Goal: Task Accomplishment & Management: Manage account settings

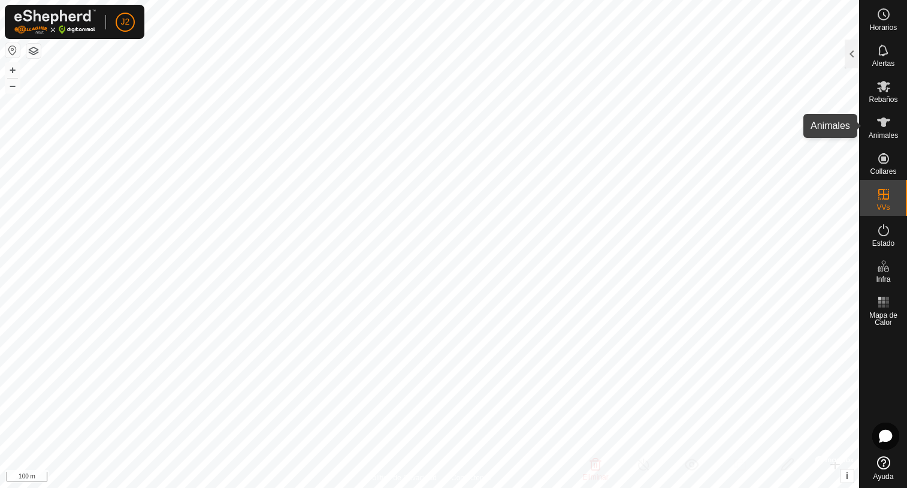
click at [884, 133] on span "Animales" at bounding box center [883, 135] width 29 height 7
click at [851, 58] on div at bounding box center [852, 54] width 14 height 29
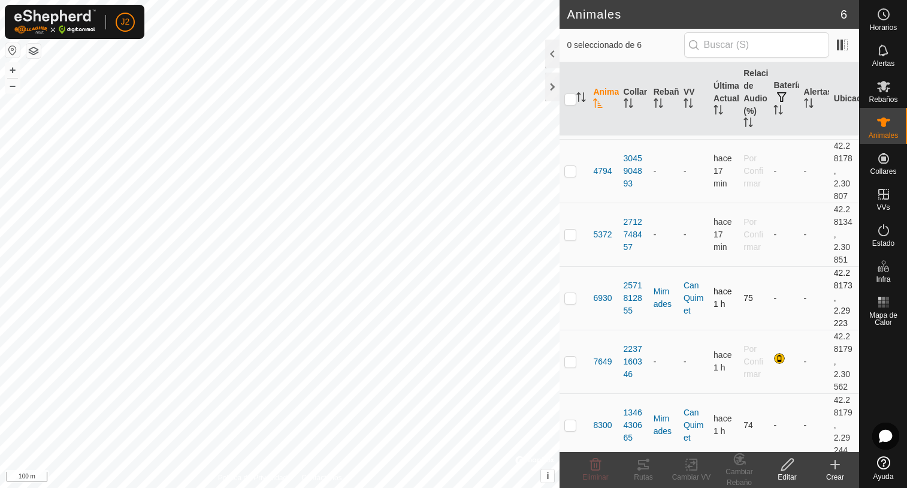
scroll to position [65, 0]
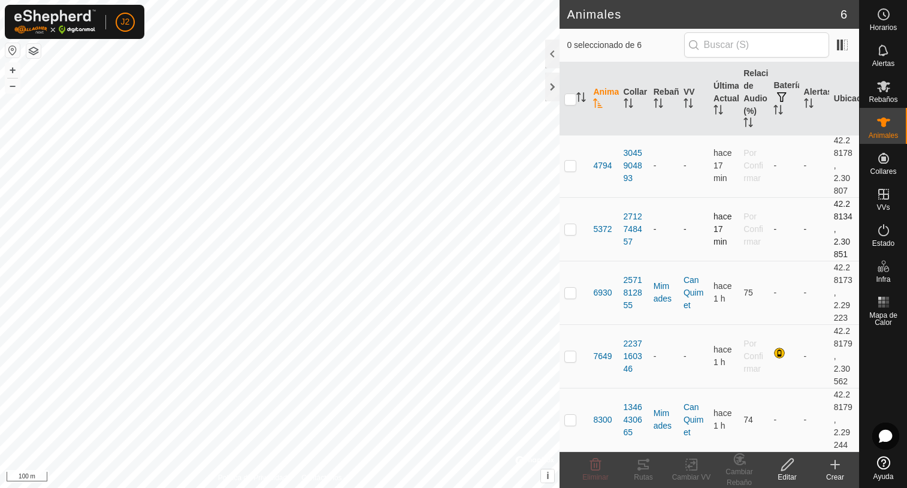
click at [568, 231] on p-checkbox at bounding box center [571, 229] width 12 height 10
checkbox input "true"
click at [785, 468] on icon at bounding box center [787, 464] width 15 height 14
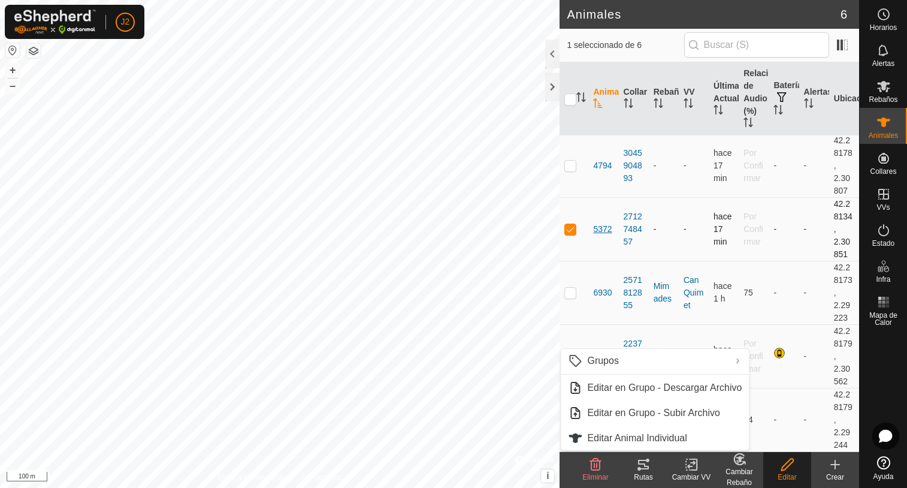
click at [607, 231] on span "5372" at bounding box center [602, 229] width 19 height 13
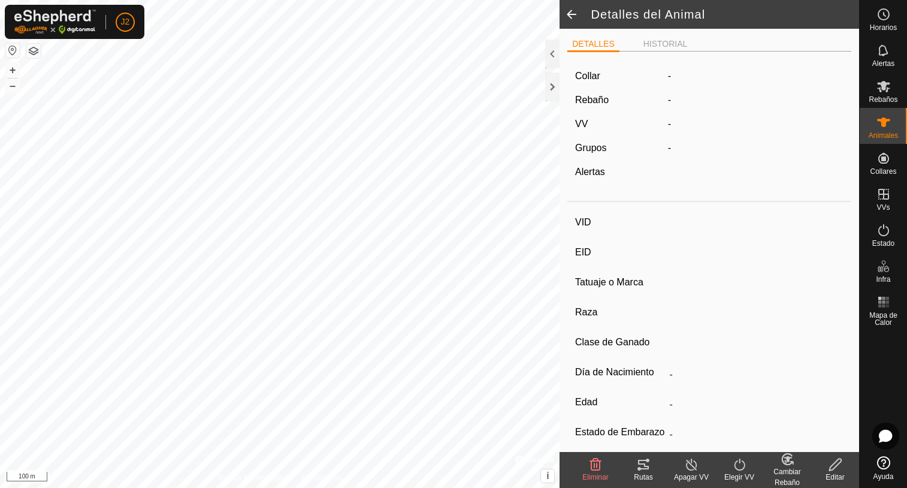
type input "5372"
type input "-"
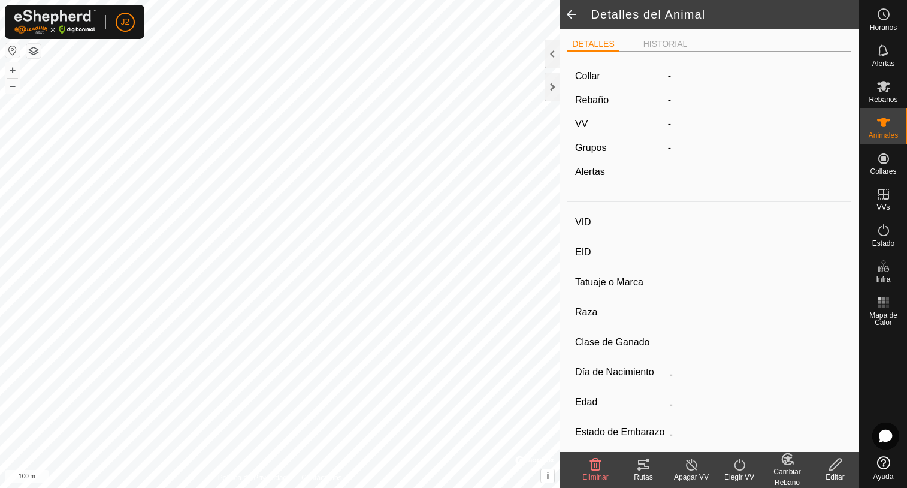
type input "0 kg"
type input "-"
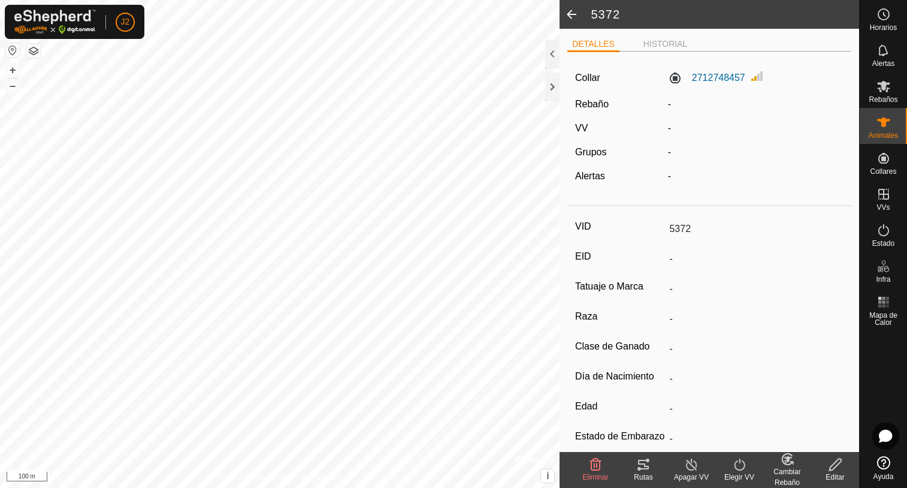
click at [569, 12] on span at bounding box center [572, 14] width 24 height 29
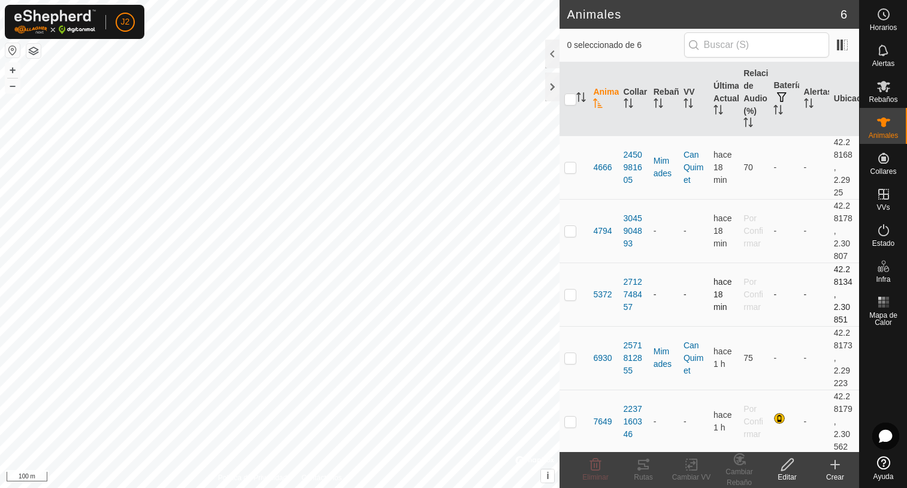
click at [566, 298] on p-checkbox at bounding box center [571, 295] width 12 height 10
checkbox input "true"
click at [785, 470] on icon at bounding box center [788, 465] width 12 height 12
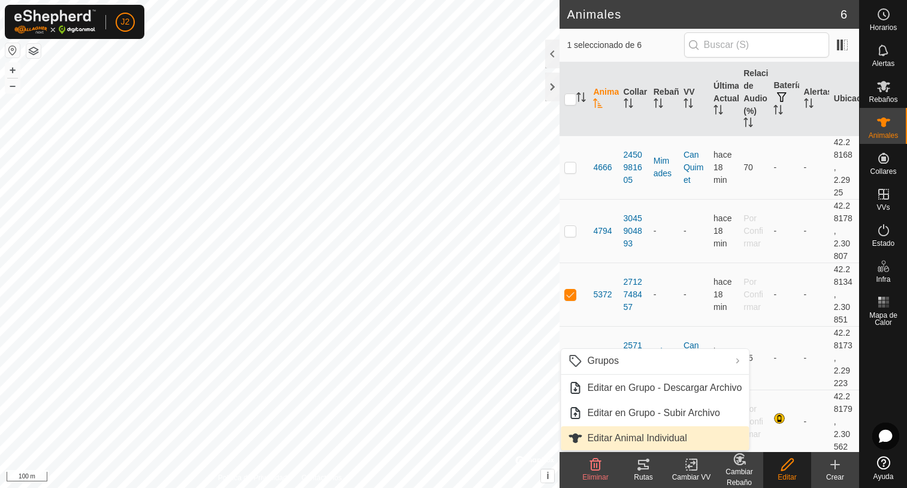
click at [620, 437] on link "Editar Animal Individual" at bounding box center [655, 438] width 188 height 24
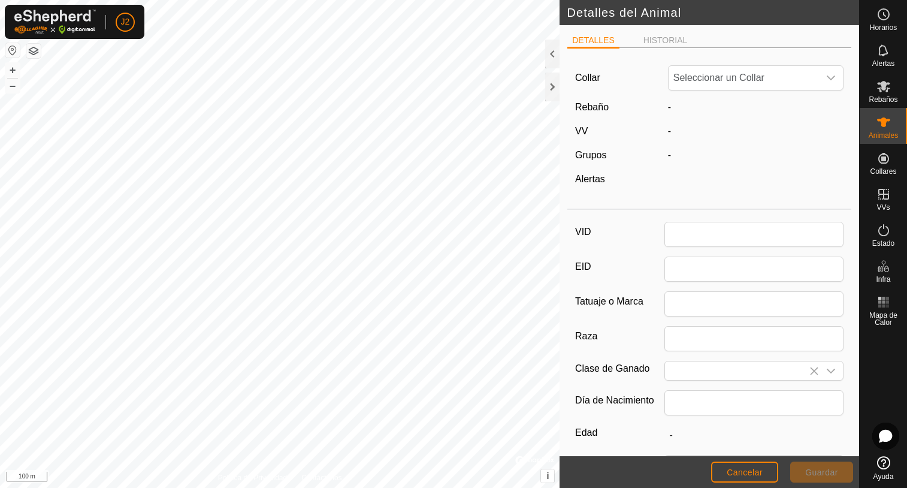
type input "5372"
type input "0"
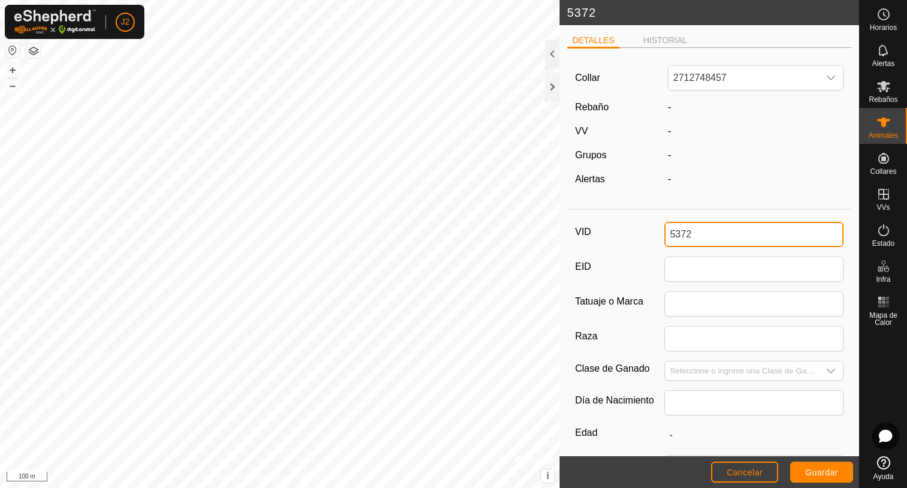
drag, startPoint x: 703, startPoint y: 236, endPoint x: 652, endPoint y: 238, distance: 51.0
click at [652, 238] on div "VID 5372" at bounding box center [709, 234] width 269 height 25
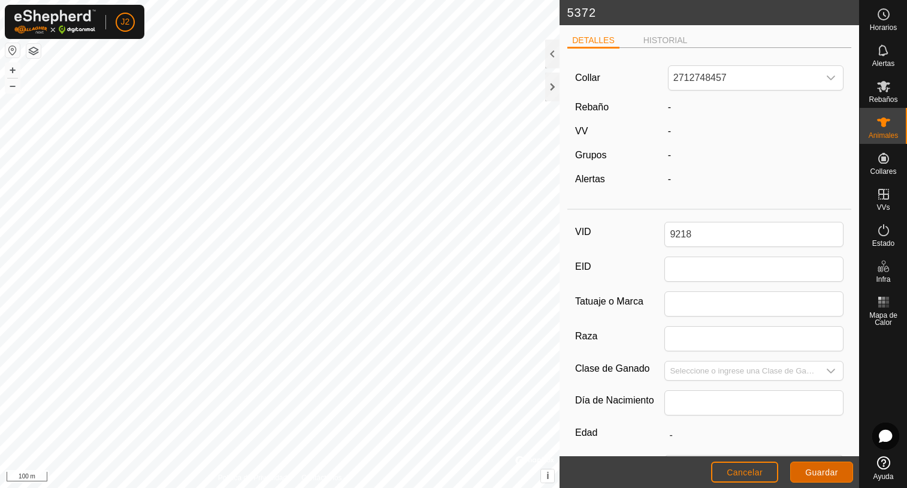
click at [821, 475] on span "Guardar" at bounding box center [822, 473] width 33 height 10
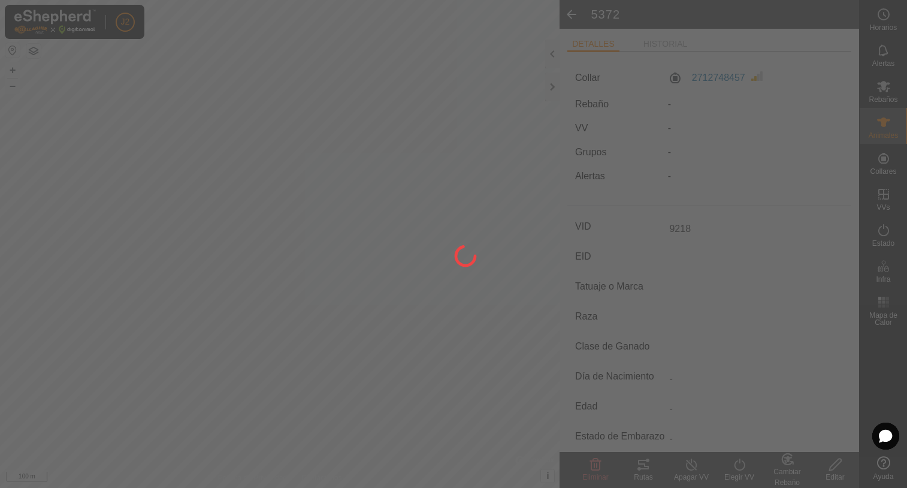
type input "5372"
type input "-"
type input "0 kg"
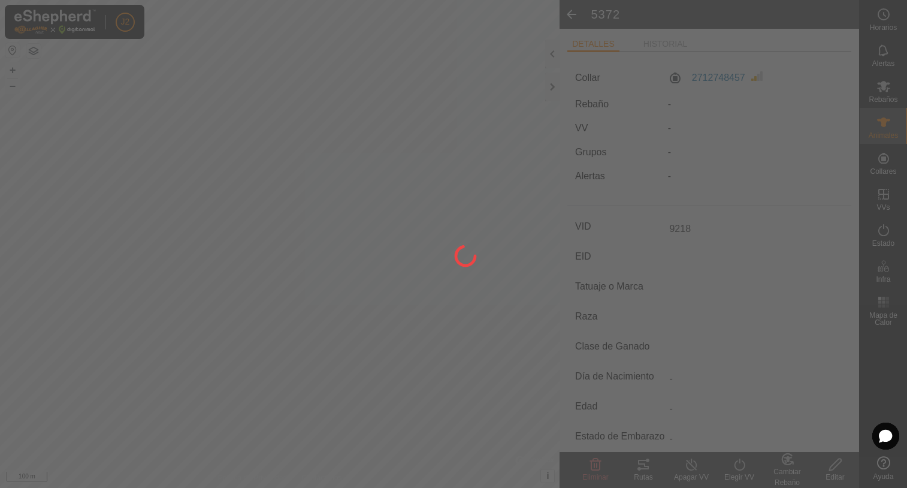
type input "-"
type input "9218"
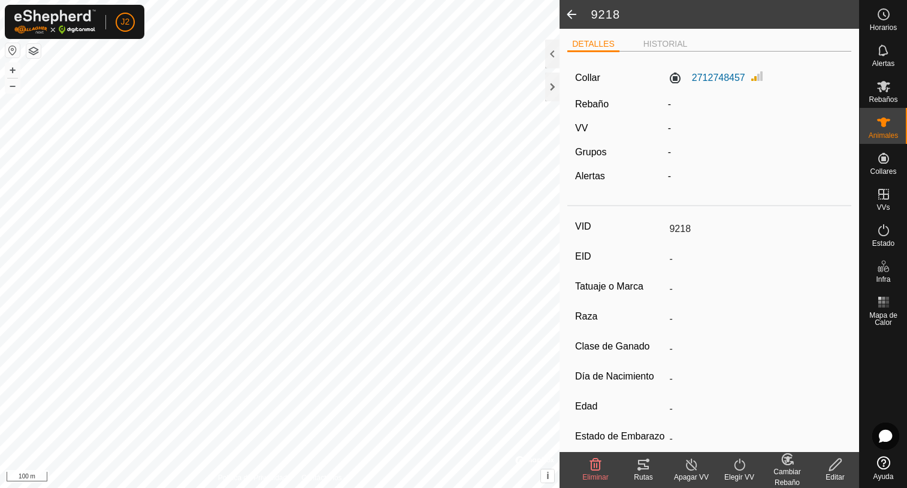
click at [571, 14] on span at bounding box center [572, 14] width 24 height 29
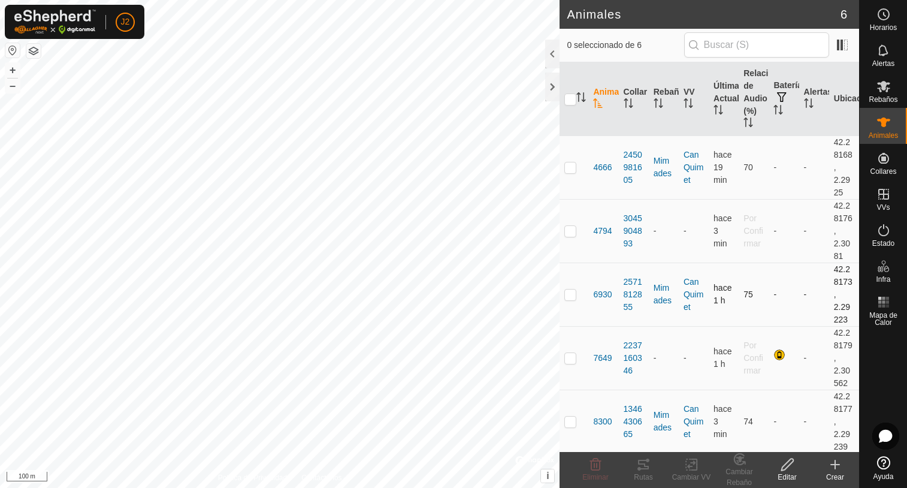
scroll to position [65, 0]
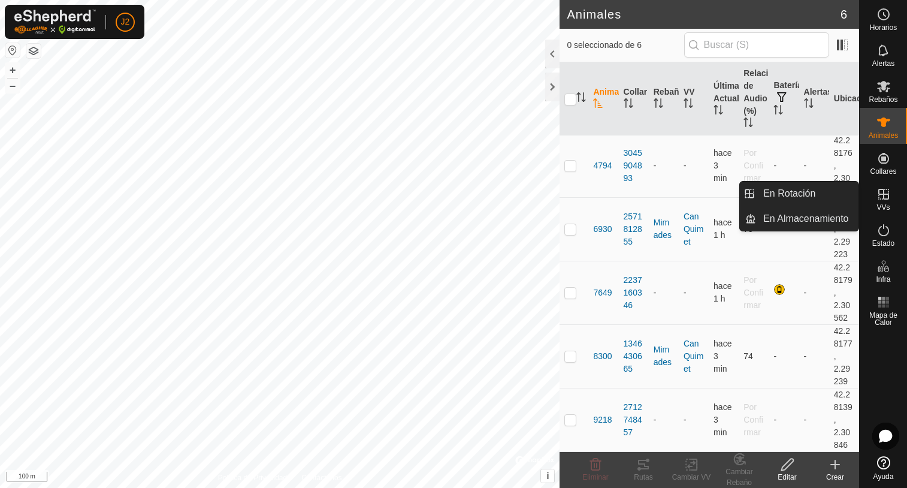
click at [885, 204] on span "VVs" at bounding box center [883, 207] width 13 height 7
click at [886, 198] on icon at bounding box center [884, 194] width 11 height 11
click at [794, 192] on link "En Rotación" at bounding box center [807, 194] width 102 height 24
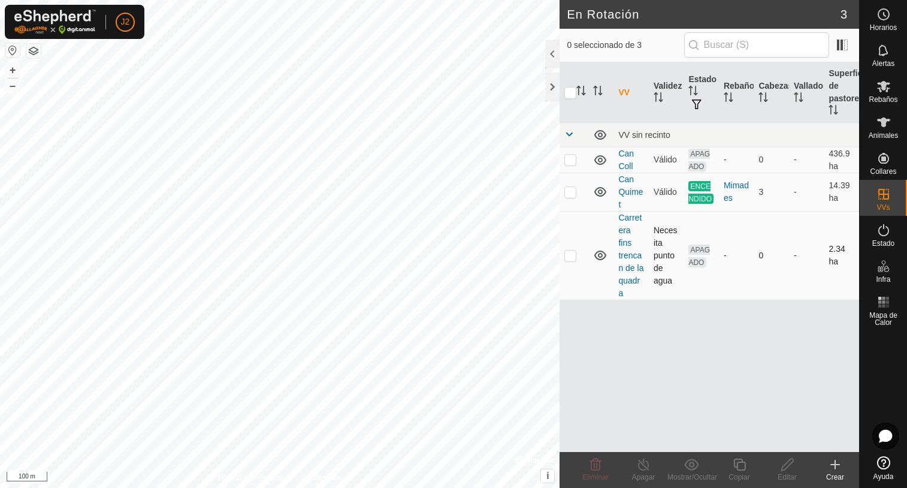
click at [569, 260] on p-checkbox at bounding box center [571, 256] width 12 height 10
click at [595, 468] on icon at bounding box center [595, 465] width 11 height 12
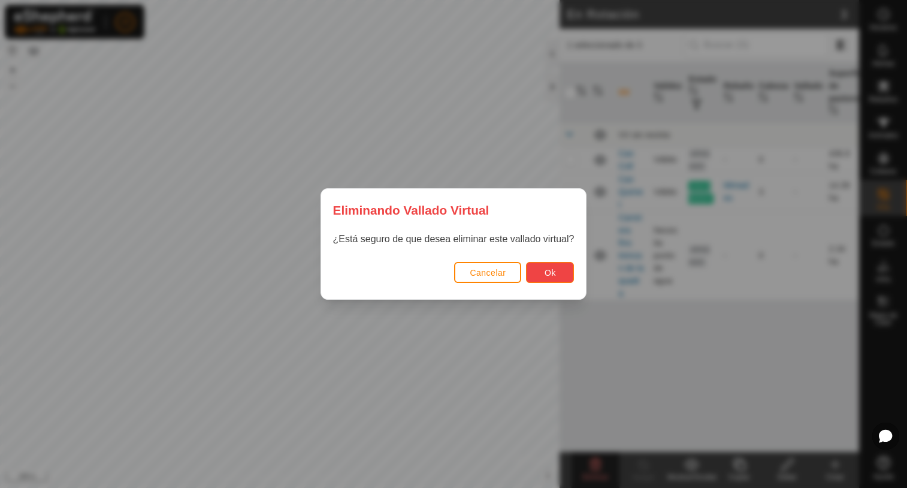
click at [556, 270] on button "Ok" at bounding box center [550, 272] width 48 height 21
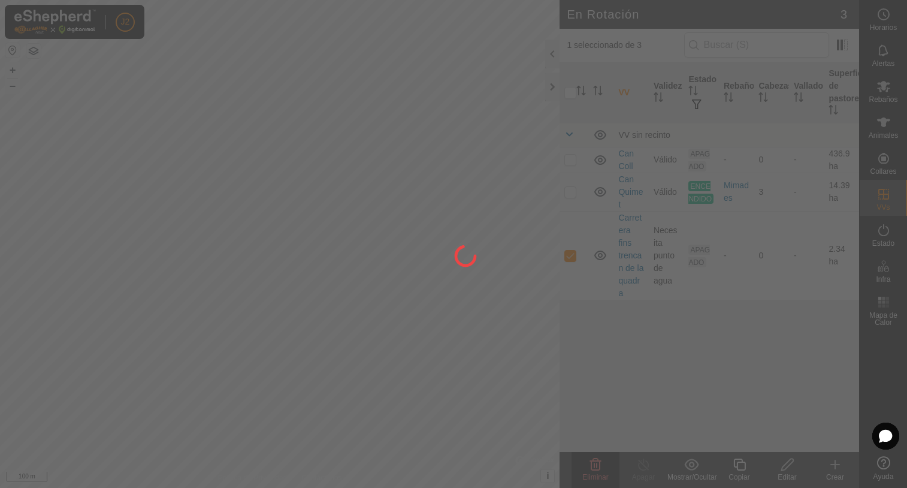
checkbox input "false"
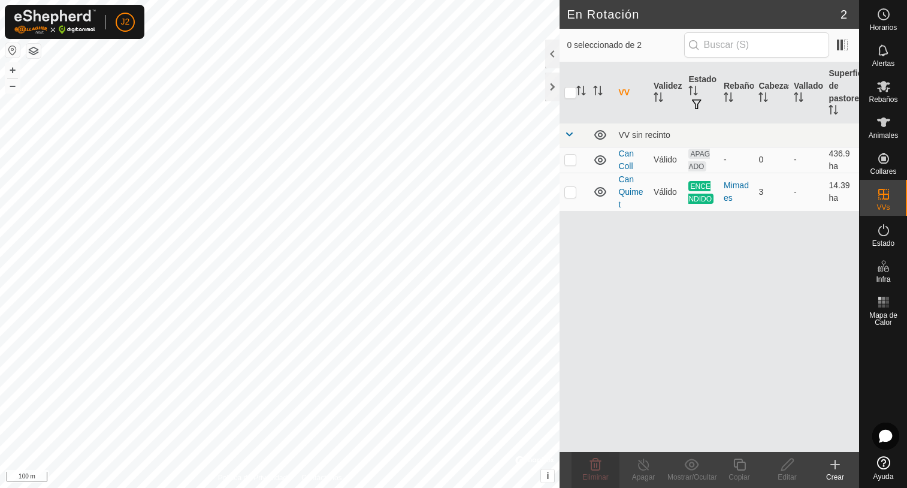
click at [837, 465] on icon at bounding box center [835, 465] width 8 height 0
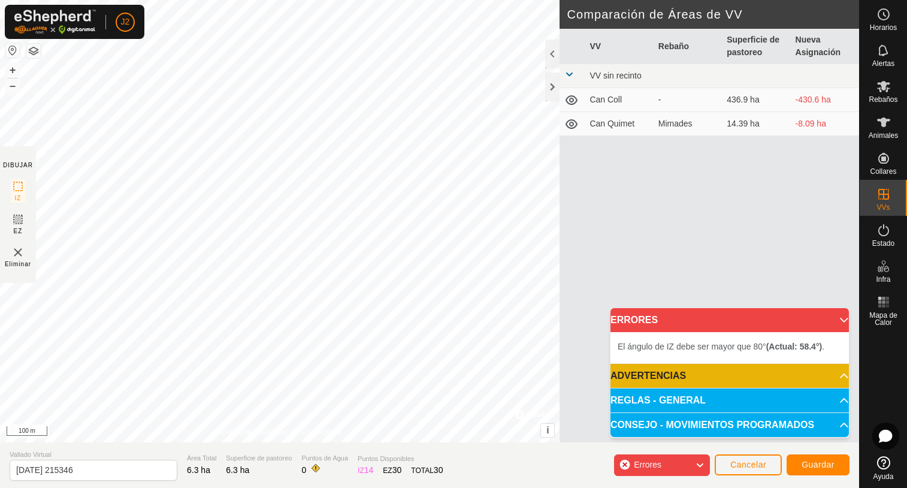
click at [144, 224] on div "El ángulo de IZ debe ser mayor que 80° (Actual: 58.4°) . + – ⇧ i © Mapbox , © O…" at bounding box center [280, 221] width 560 height 442
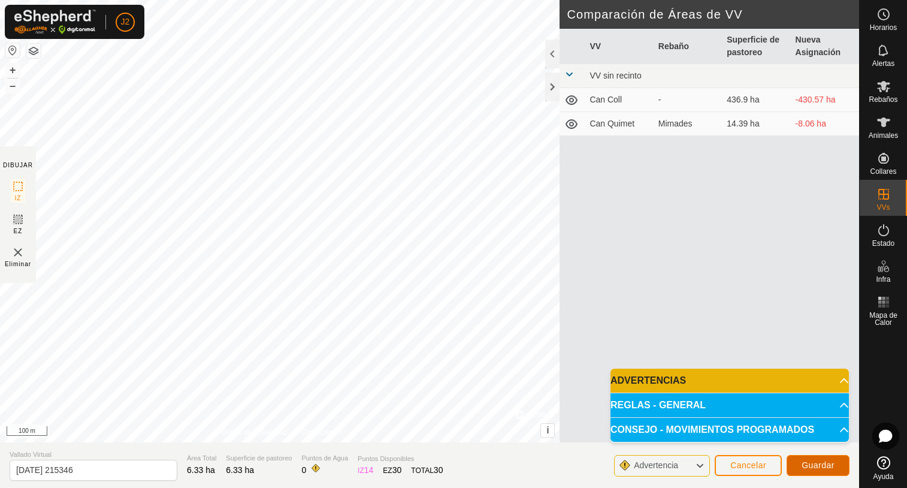
click at [825, 468] on span "Guardar" at bounding box center [818, 465] width 33 height 10
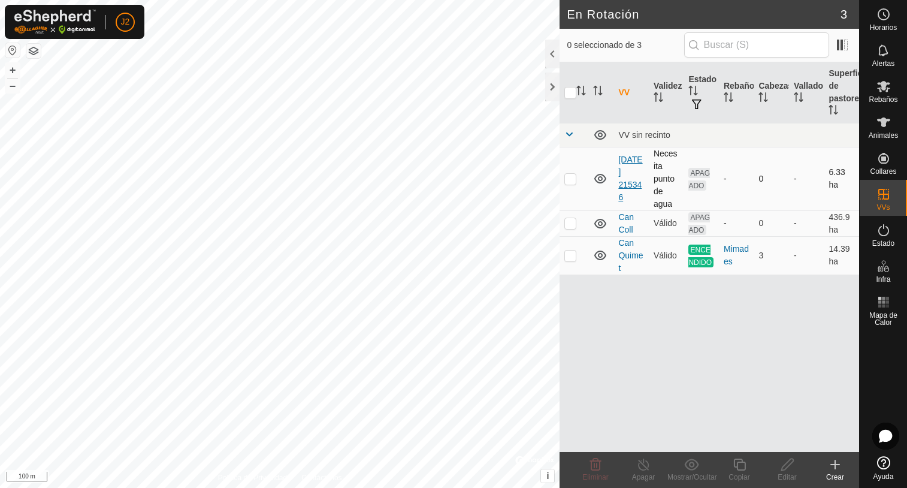
click at [630, 177] on link "[DATE] 215346" at bounding box center [631, 178] width 24 height 47
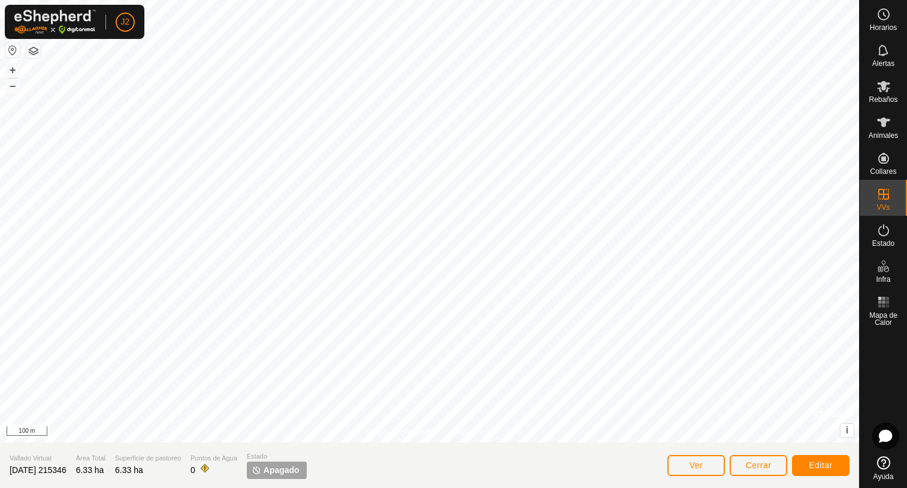
click at [67, 470] on span "[DATE] 215346" at bounding box center [38, 470] width 57 height 10
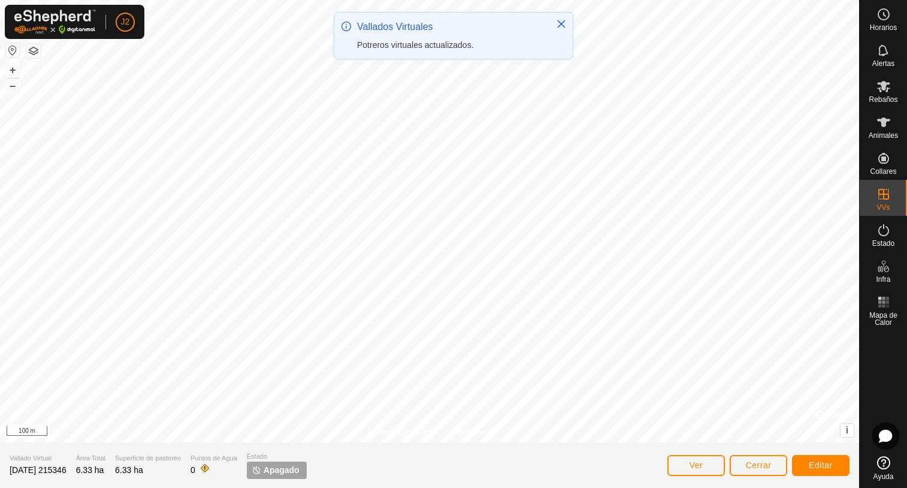
drag, startPoint x: 81, startPoint y: 469, endPoint x: 21, endPoint y: 469, distance: 59.9
click at [21, 469] on span "[DATE] 215346" at bounding box center [38, 470] width 57 height 10
drag, startPoint x: 21, startPoint y: 469, endPoint x: 82, endPoint y: 471, distance: 61.2
click at [67, 471] on span "[DATE] 215346" at bounding box center [38, 470] width 57 height 10
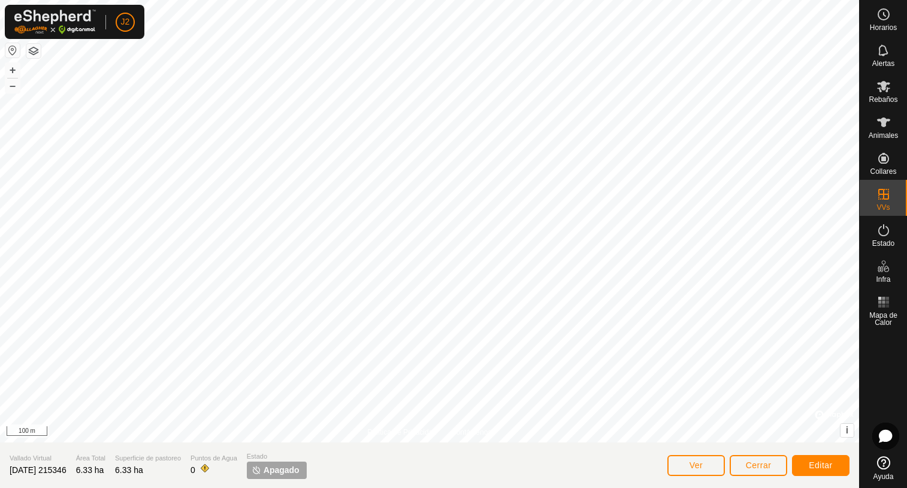
drag, startPoint x: 82, startPoint y: 469, endPoint x: 11, endPoint y: 469, distance: 71.3
click at [11, 469] on span "[DATE] 215346" at bounding box center [38, 470] width 57 height 10
copy span "[DATE] 215346"
click at [818, 466] on span "Editar" at bounding box center [821, 465] width 24 height 10
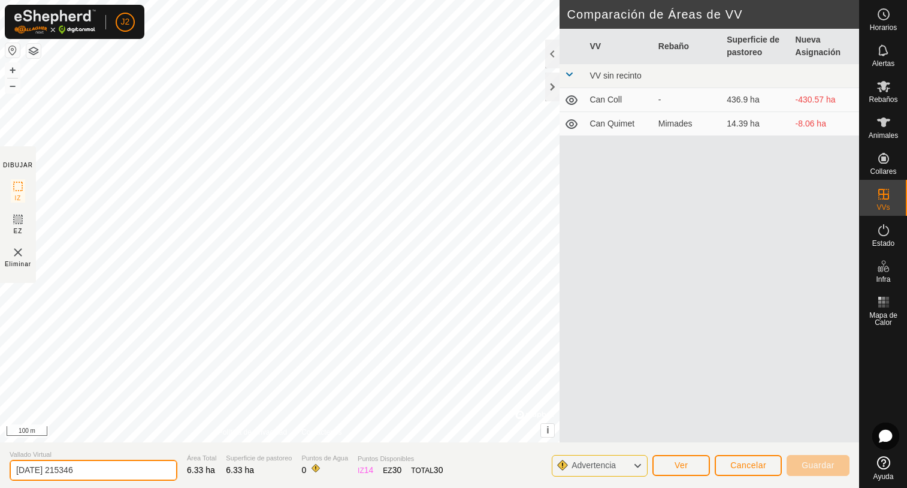
drag, startPoint x: 108, startPoint y: 469, endPoint x: -11, endPoint y: 466, distance: 119.9
click at [0, 466] on html "J2 Horarios Alertas Rebaños Animales Collares VVs Estado Infra Mapa de Calor Ay…" at bounding box center [453, 244] width 907 height 488
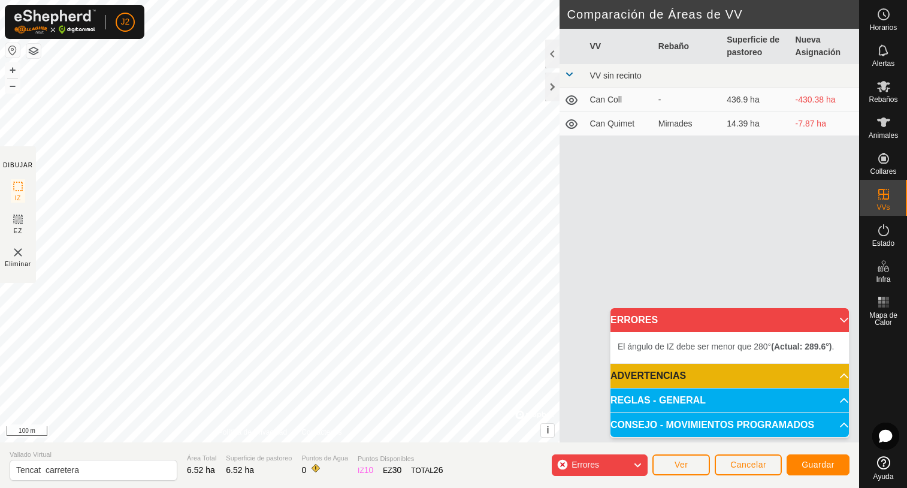
click at [376, 150] on div "El ángulo de IZ debe ser menor que 280° (Actual: 289.6°) . + – ⇧ i © Mapbox , ©…" at bounding box center [280, 221] width 560 height 442
click at [379, 161] on div "El ángulo de IZ debe ser menor que 280° (Actual: 317.5°) . + – ⇧ i © Mapbox , ©…" at bounding box center [280, 221] width 560 height 442
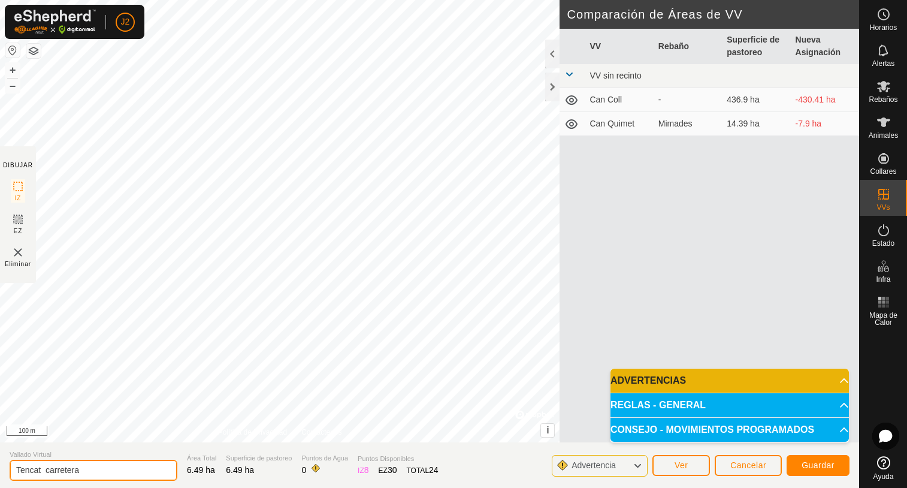
click at [93, 469] on input "Tencat carretera" at bounding box center [94, 470] width 168 height 21
type input "Tencat carretera [GEOGRAPHIC_DATA]"
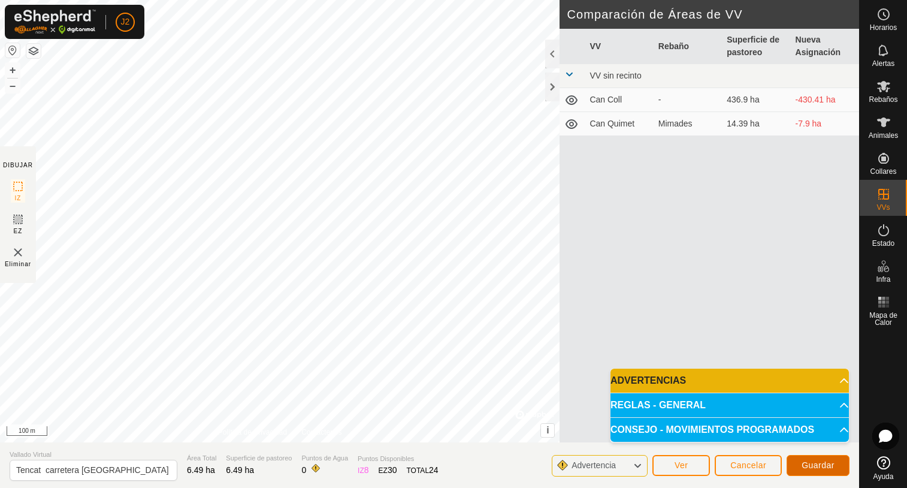
click at [827, 467] on span "Guardar" at bounding box center [818, 465] width 33 height 10
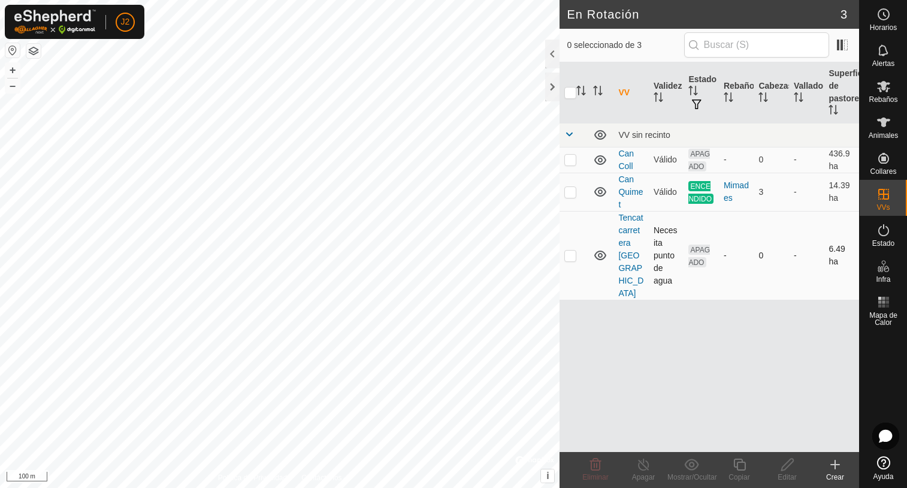
click at [574, 251] on p-checkbox at bounding box center [571, 256] width 12 height 10
checkbox input "true"
click at [791, 473] on div "Editar" at bounding box center [788, 477] width 48 height 11
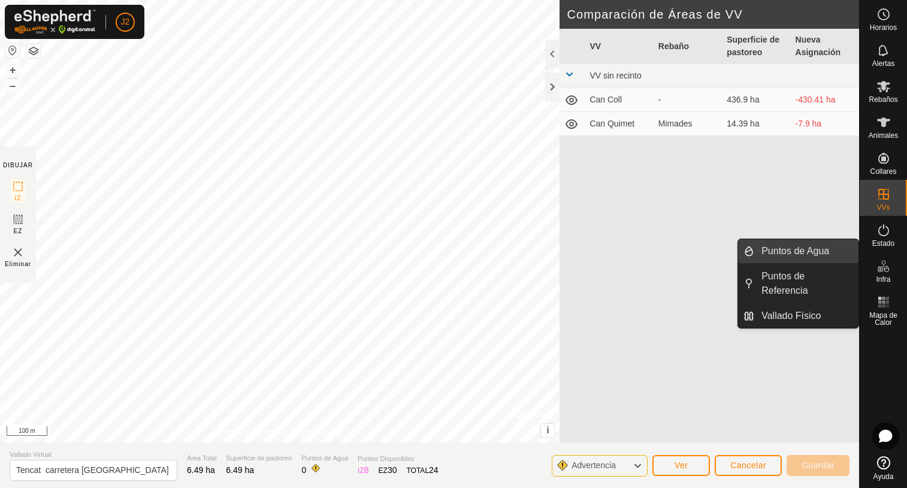
click at [783, 249] on link "Puntos de Agua" at bounding box center [807, 251] width 104 height 24
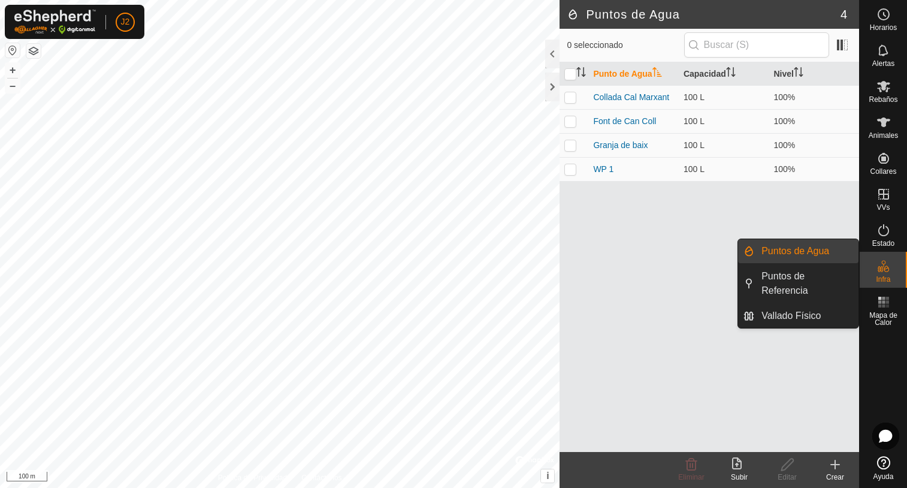
click at [812, 252] on link "Puntos de Agua" at bounding box center [807, 251] width 104 height 24
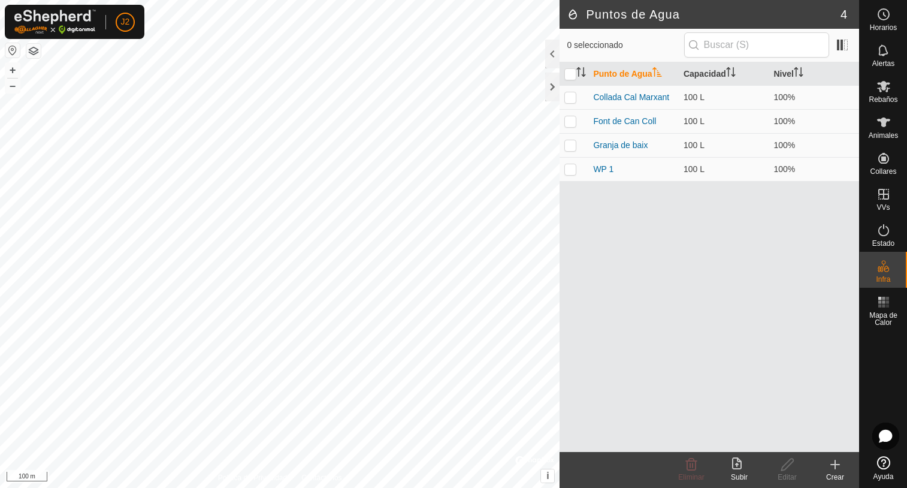
click at [839, 468] on icon at bounding box center [835, 464] width 14 height 14
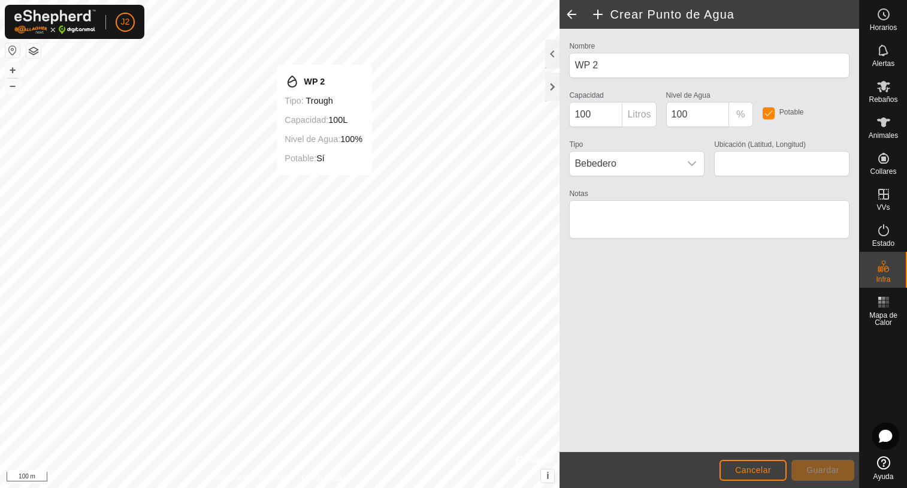
type input "42.283907, 2.308629"
click at [828, 477] on button "Guardar" at bounding box center [823, 470] width 63 height 21
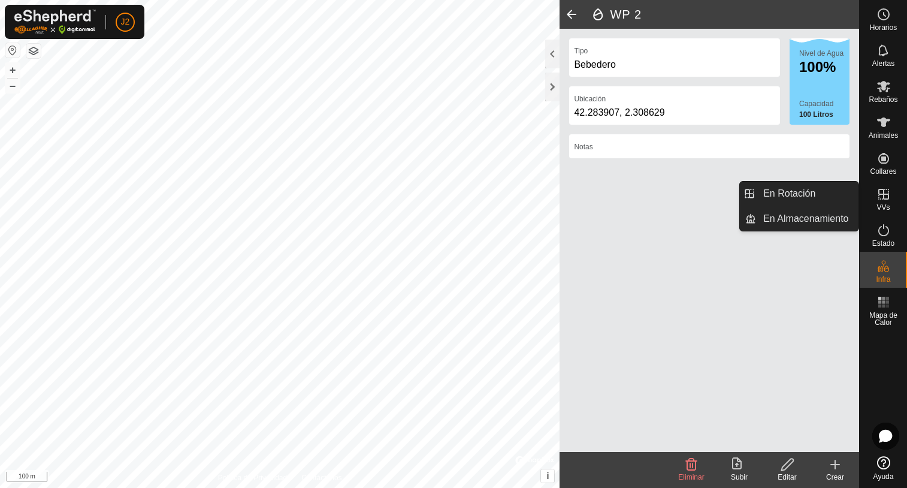
click at [885, 197] on icon at bounding box center [884, 194] width 14 height 14
click at [882, 198] on icon at bounding box center [884, 194] width 14 height 14
click at [818, 196] on link "En Rotación" at bounding box center [807, 194] width 102 height 24
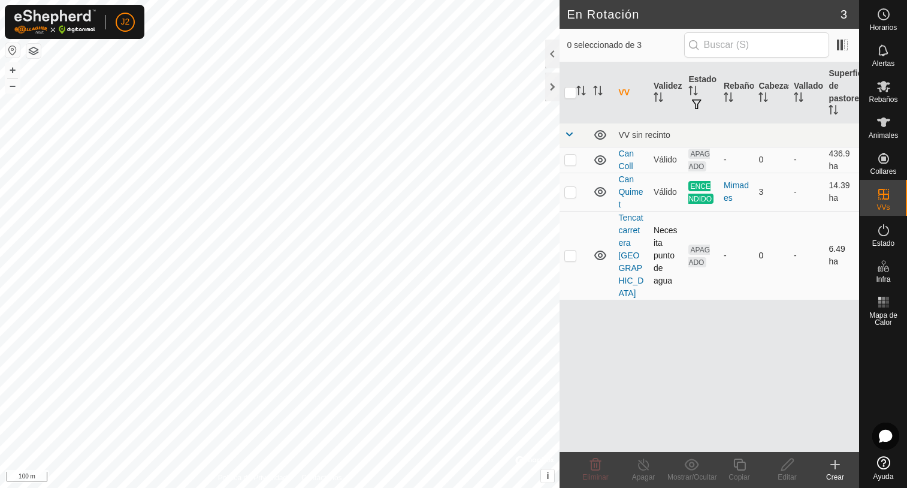
click at [569, 251] on p-checkbox at bounding box center [571, 256] width 12 height 10
checkbox input "true"
click at [788, 470] on icon at bounding box center [787, 464] width 15 height 14
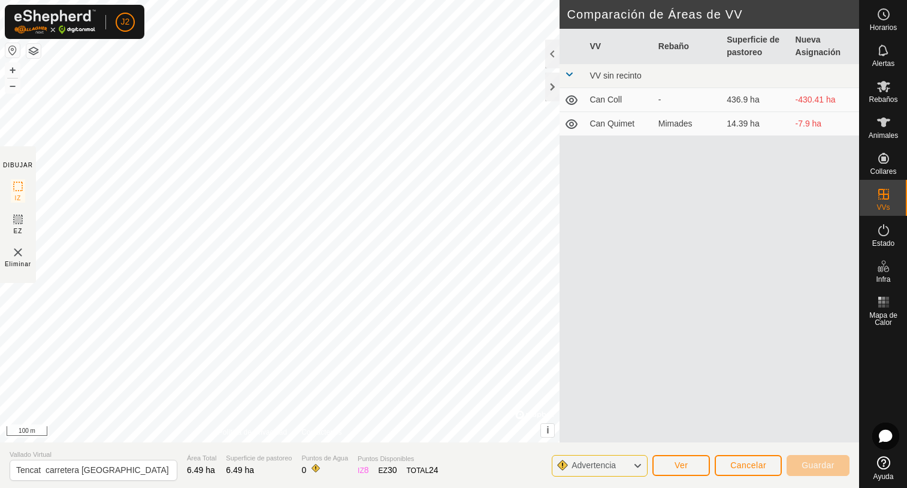
click at [168, 467] on div "DIBUJAR IZ EZ Eliminar Política de Privacidad Contáctenos + – ⇧ i © Mapbox , © …" at bounding box center [430, 244] width 860 height 488
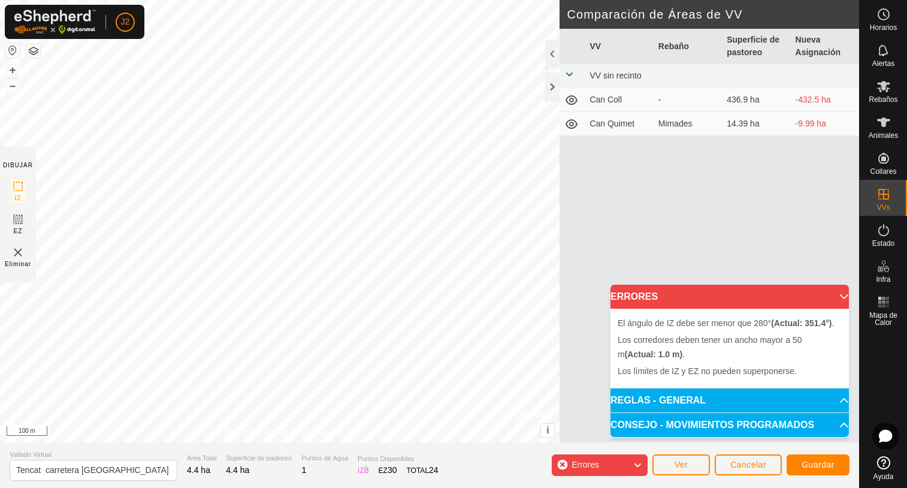
click at [307, 468] on div "DIBUJAR IZ EZ Eliminar Política de Privacidad Contáctenos + – ⇧ i © Mapbox , © …" at bounding box center [430, 244] width 860 height 488
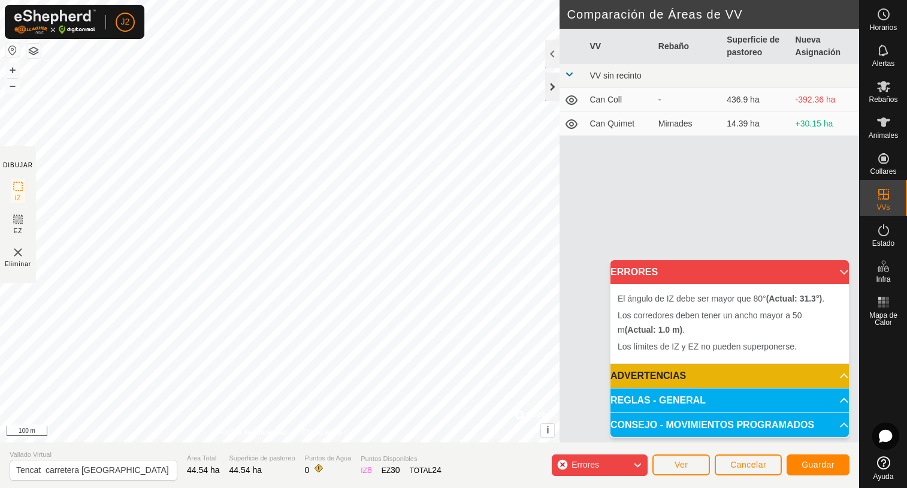
click at [554, 82] on div at bounding box center [552, 87] width 14 height 29
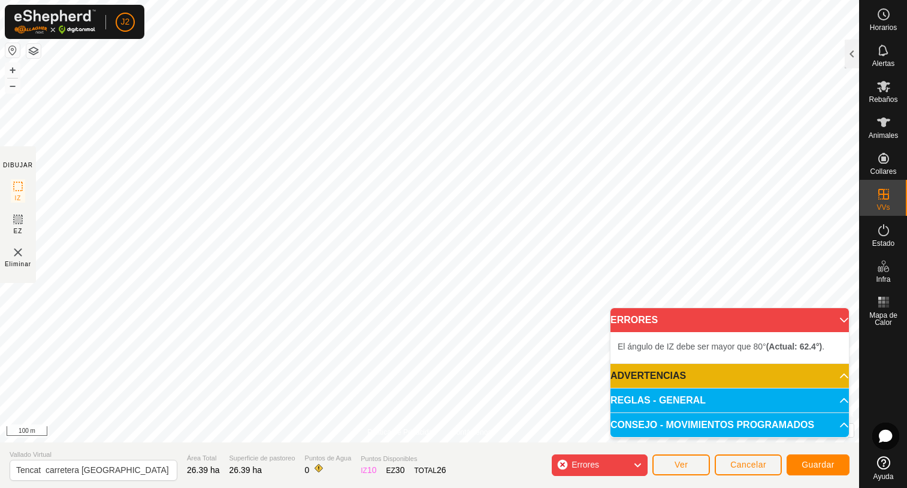
click at [116, 253] on div "El ángulo de IZ debe ser mayor que 80° (Actual: 62.4°) . + – ⇧ i © Mapbox , © O…" at bounding box center [430, 221] width 860 height 442
click at [122, 248] on div "El ángulo de IZ debe ser mayor que 80° (Actual: 78.9°) . + – ⇧ i © Mapbox , © O…" at bounding box center [430, 221] width 860 height 442
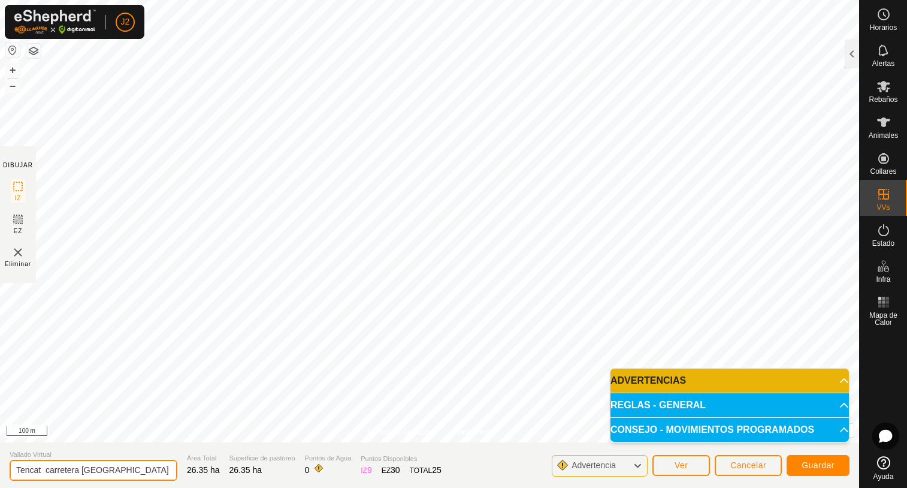
drag, startPoint x: 80, startPoint y: 469, endPoint x: 43, endPoint y: 471, distance: 37.8
click at [43, 471] on input "Tencat carretera [GEOGRAPHIC_DATA]" at bounding box center [94, 470] width 168 height 21
type input "Tencat sota Fogonella"
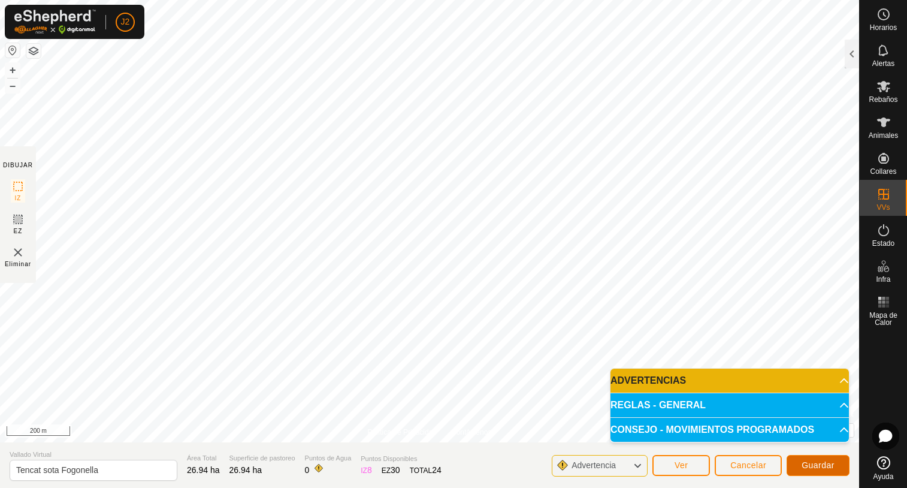
click at [813, 465] on span "Guardar" at bounding box center [818, 465] width 33 height 10
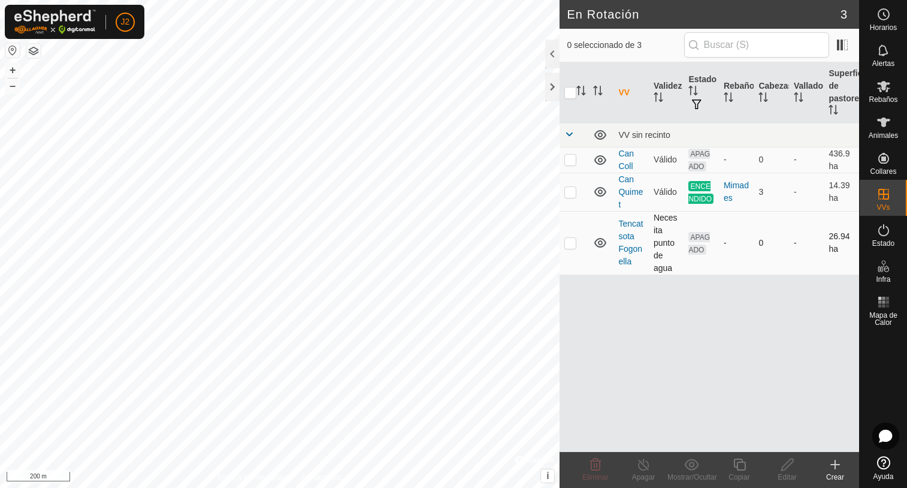
click at [572, 243] on p-checkbox at bounding box center [571, 243] width 12 height 10
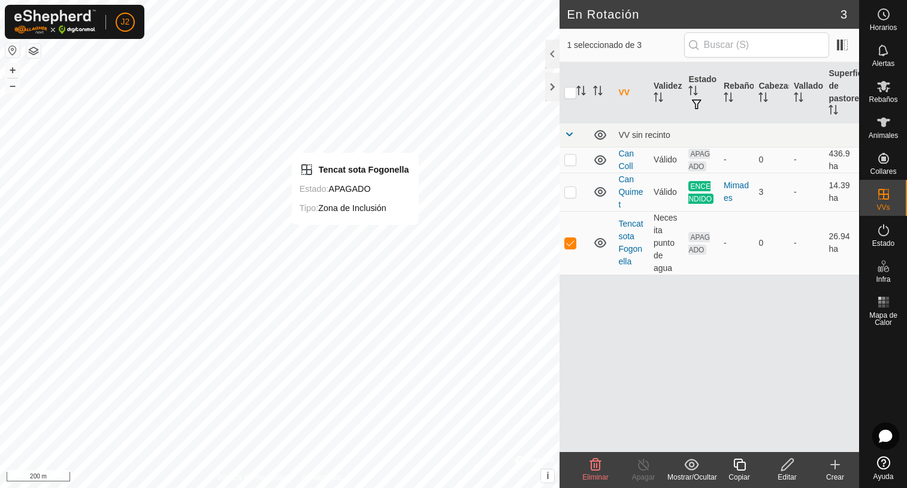
checkbox input "false"
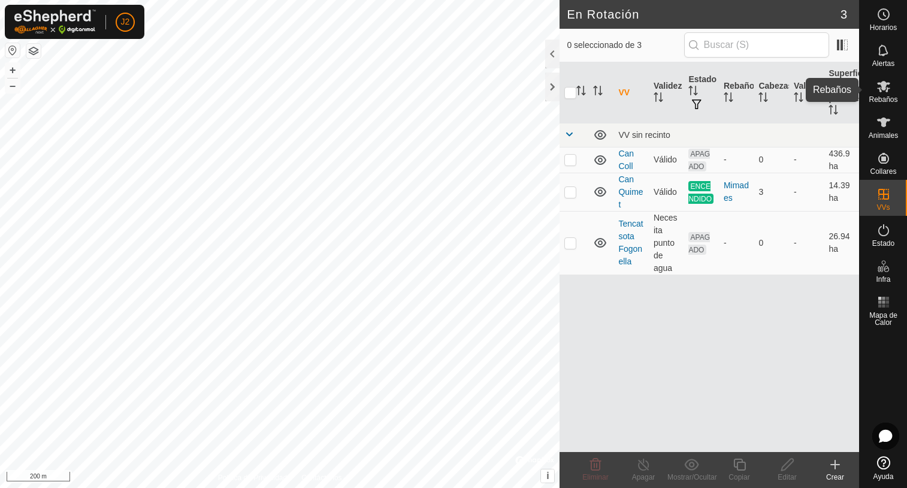
click at [888, 91] on icon at bounding box center [884, 86] width 14 height 14
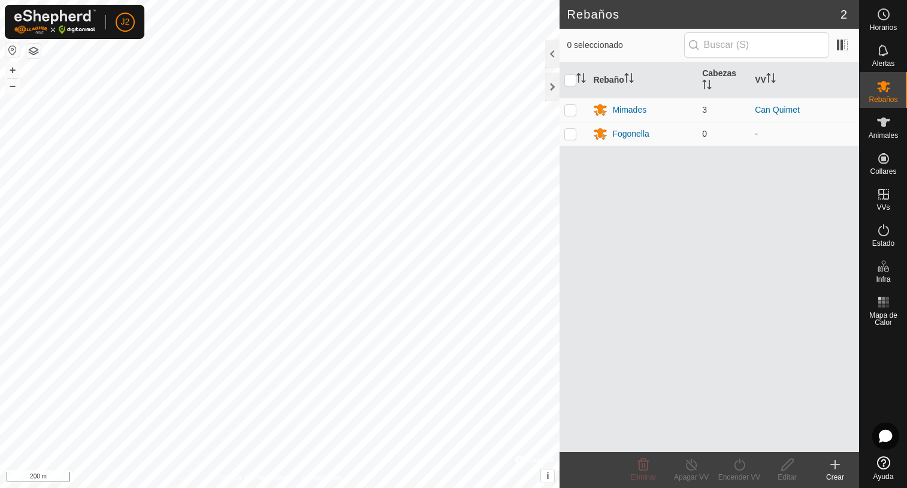
click at [572, 135] on p-checkbox at bounding box center [571, 134] width 12 height 10
checkbox input "true"
click at [792, 468] on icon at bounding box center [787, 464] width 15 height 14
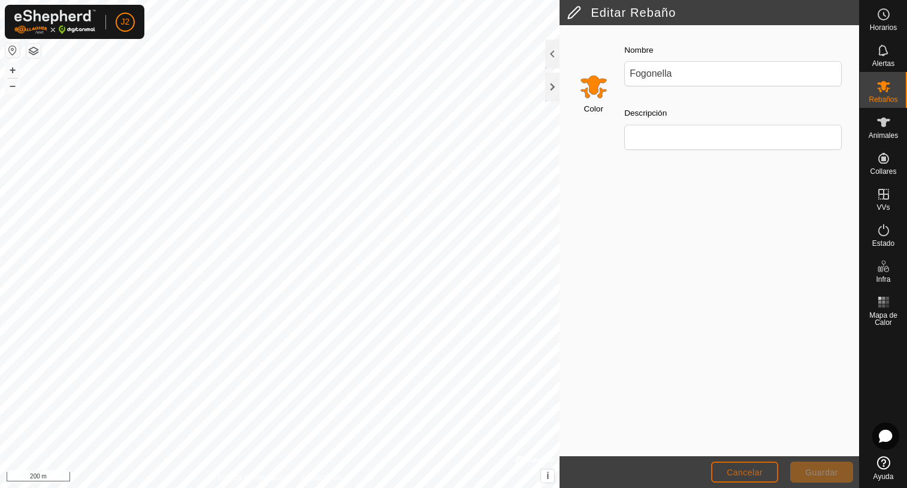
click at [737, 474] on span "Cancelar" at bounding box center [745, 473] width 36 height 10
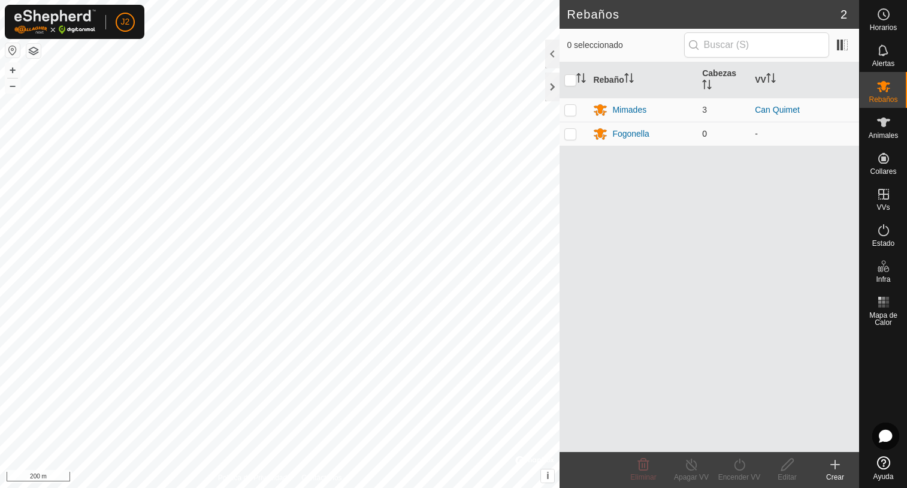
click at [574, 134] on p-checkbox at bounding box center [571, 134] width 12 height 10
checkbox input "true"
click at [786, 468] on icon at bounding box center [788, 465] width 12 height 12
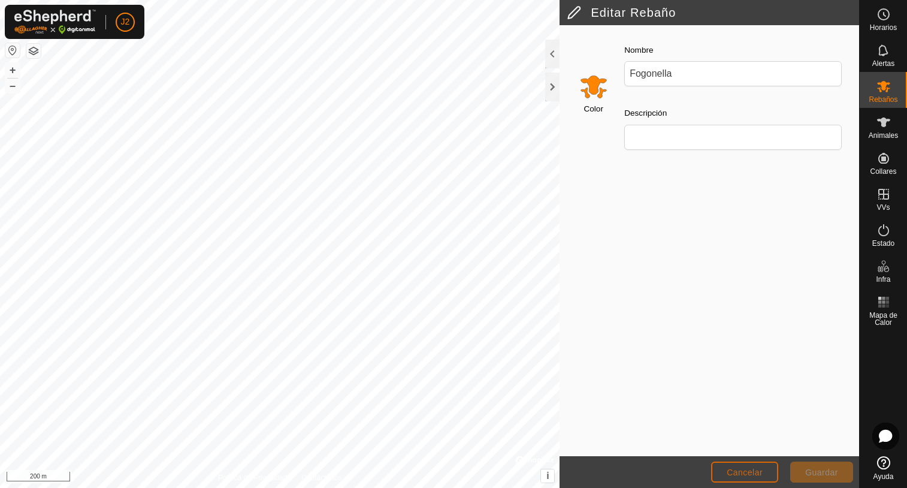
click at [749, 471] on span "Cancelar" at bounding box center [745, 473] width 36 height 10
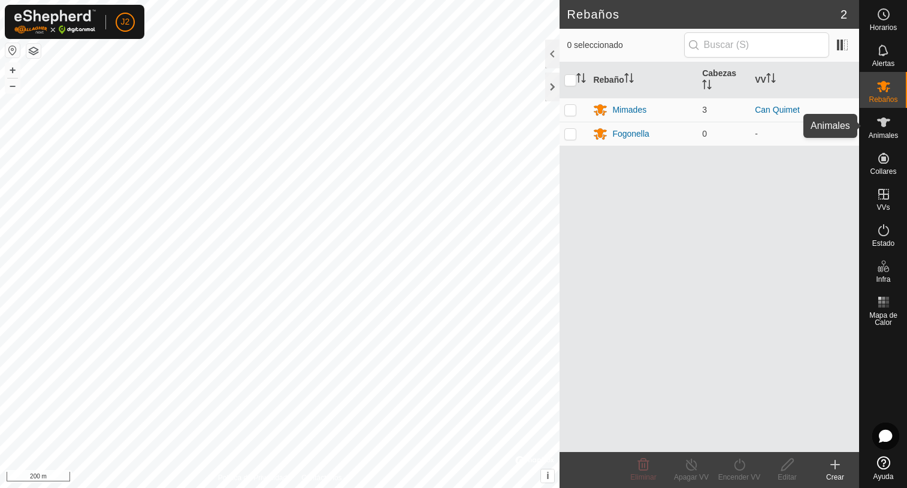
click at [893, 128] on es-animals-svg-icon at bounding box center [884, 122] width 22 height 19
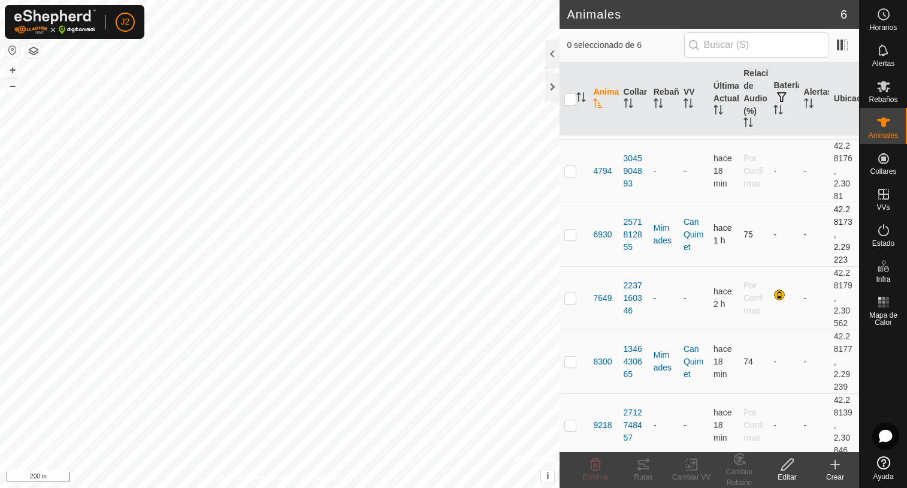
scroll to position [65, 0]
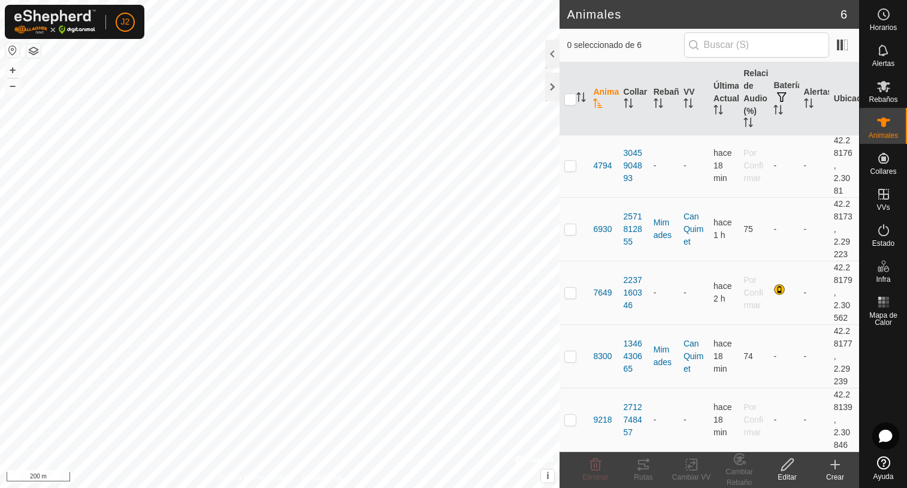
click at [785, 467] on icon at bounding box center [787, 464] width 15 height 14
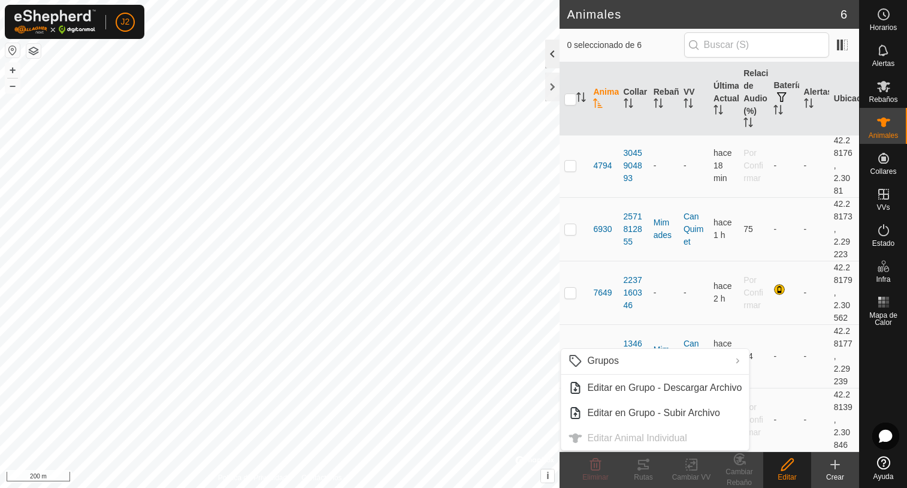
click at [551, 58] on div at bounding box center [552, 54] width 14 height 29
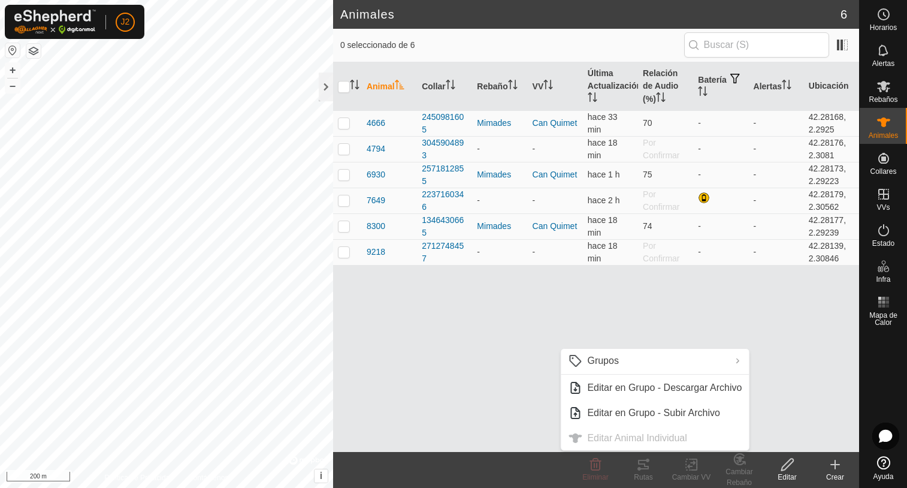
scroll to position [0, 0]
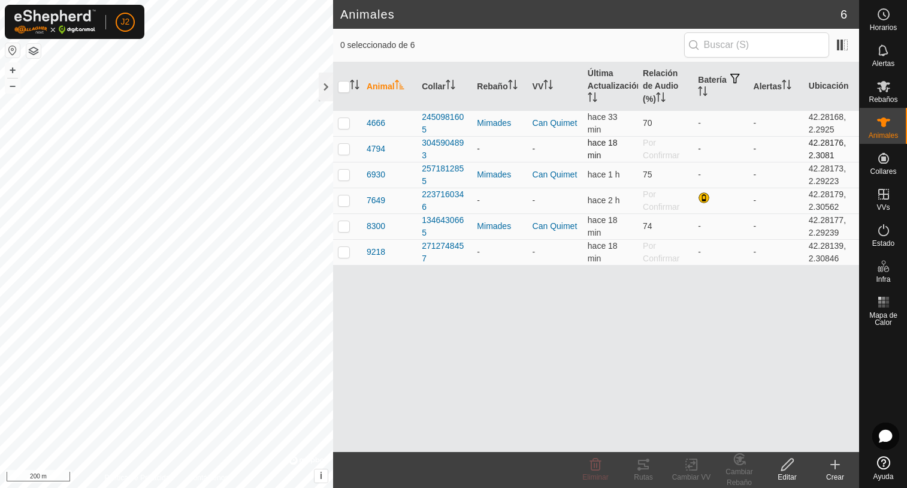
click at [345, 151] on p-checkbox at bounding box center [344, 149] width 12 height 10
checkbox input "true"
click at [344, 203] on p-checkbox at bounding box center [344, 200] width 12 height 10
checkbox input "true"
click at [343, 254] on p-checkbox at bounding box center [344, 252] width 12 height 10
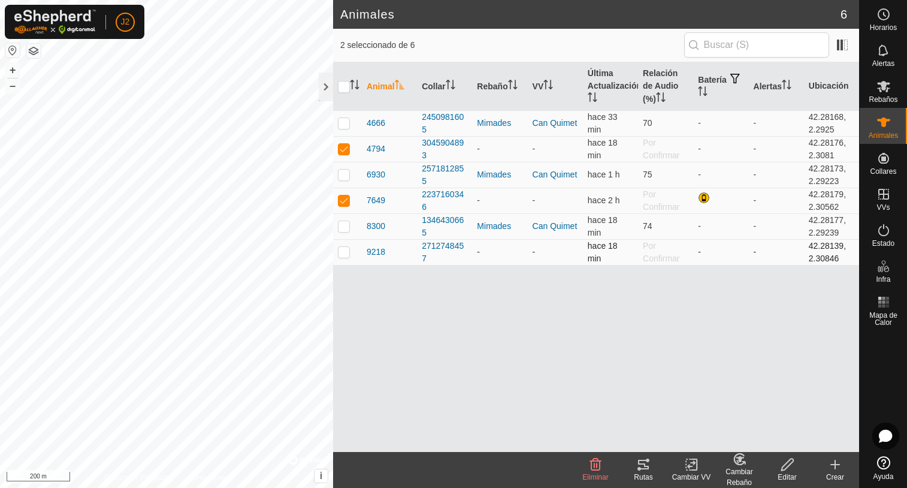
checkbox input "true"
click at [693, 466] on icon at bounding box center [692, 464] width 15 height 14
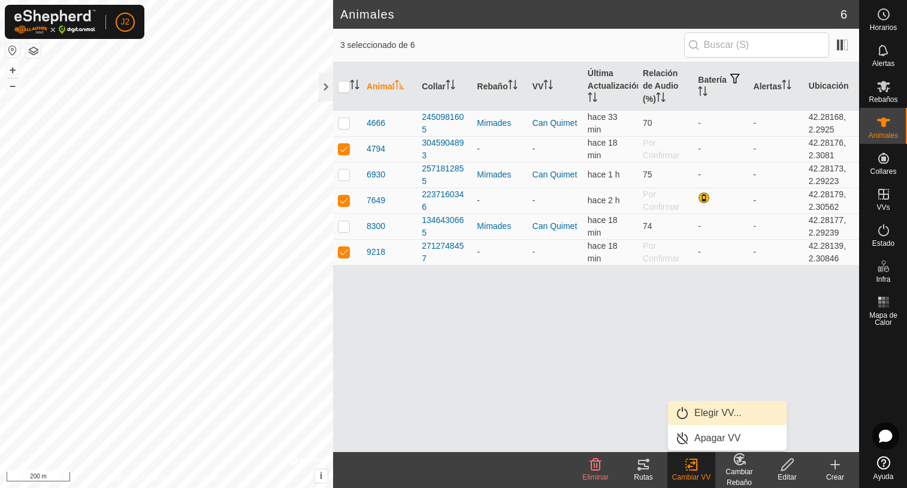
click at [709, 411] on link "Elegir VV..." at bounding box center [727, 413] width 119 height 24
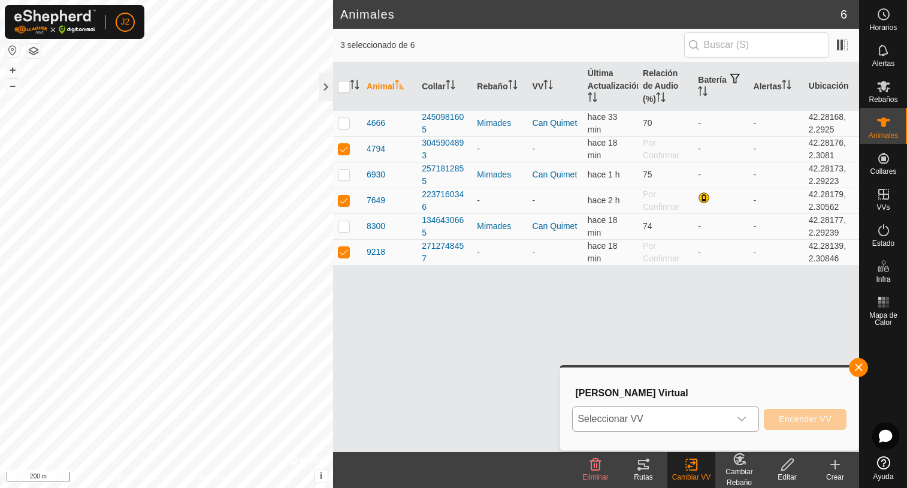
click at [745, 418] on icon "dropdown trigger" at bounding box center [742, 419] width 10 height 10
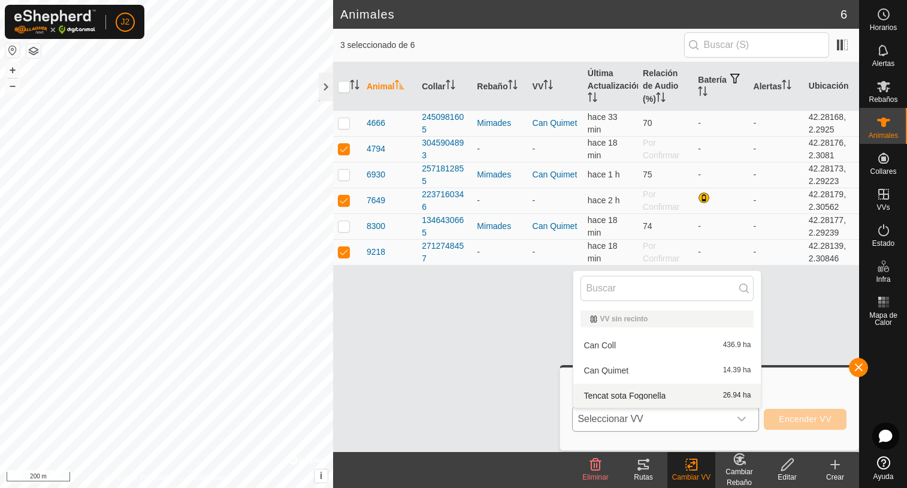
click at [636, 394] on li "Tencat sota Fogonella 26.94 ha" at bounding box center [668, 396] width 188 height 24
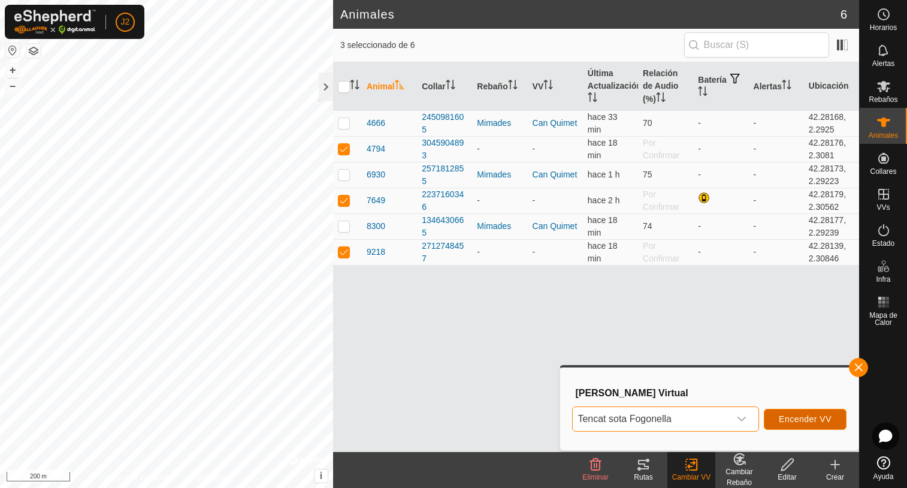
click at [805, 420] on span "Encender VV" at bounding box center [805, 419] width 53 height 10
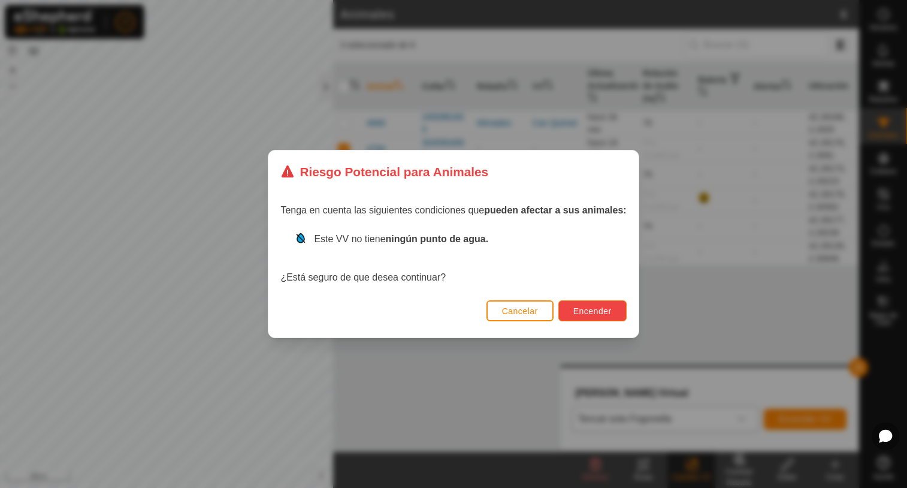
click at [603, 316] on button "Encender" at bounding box center [593, 310] width 68 height 21
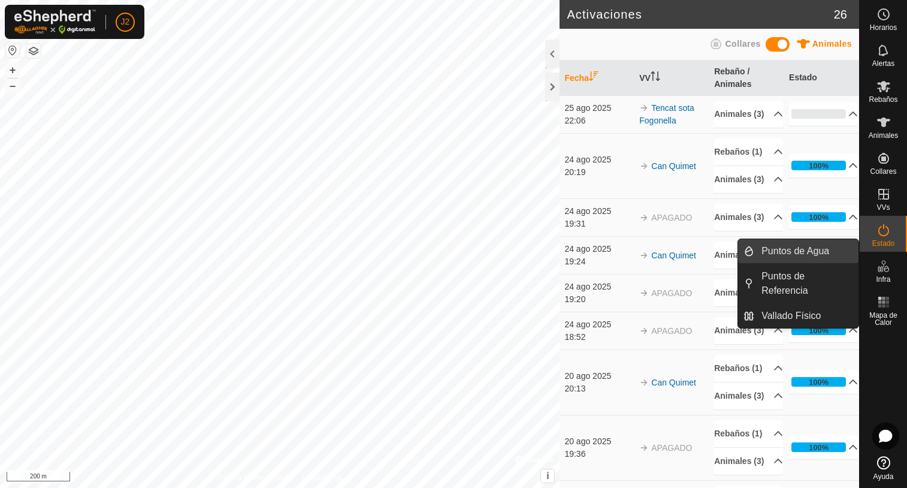
click at [806, 255] on link "Puntos de Agua" at bounding box center [807, 251] width 104 height 24
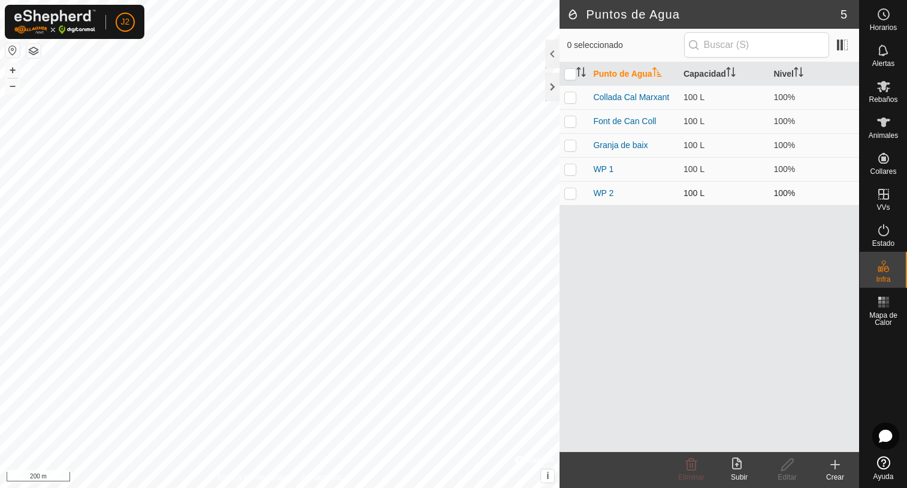
click at [573, 193] on p-checkbox at bounding box center [571, 193] width 12 height 10
click at [693, 466] on icon at bounding box center [691, 465] width 11 height 12
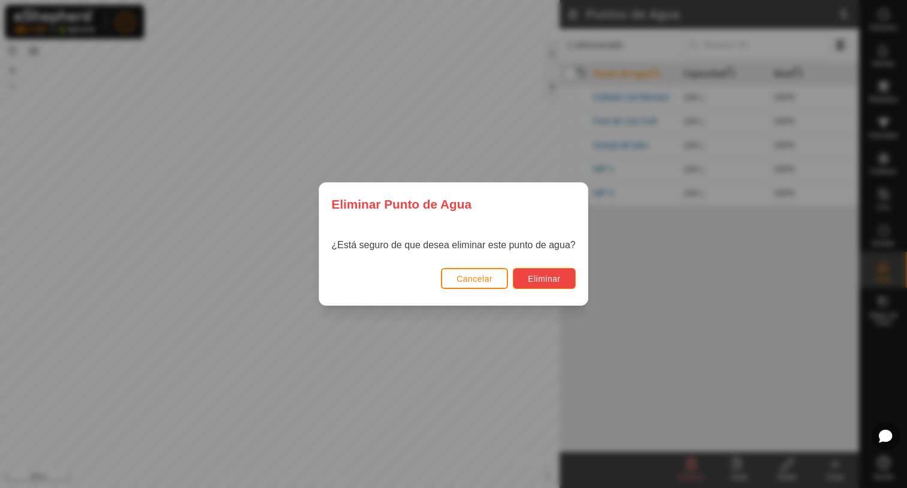
click at [554, 272] on button "Eliminar" at bounding box center [544, 278] width 63 height 21
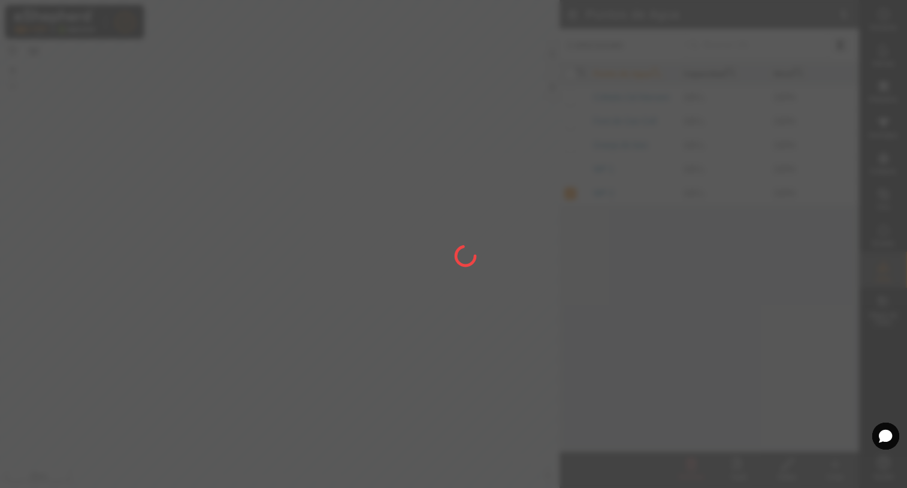
checkbox input "false"
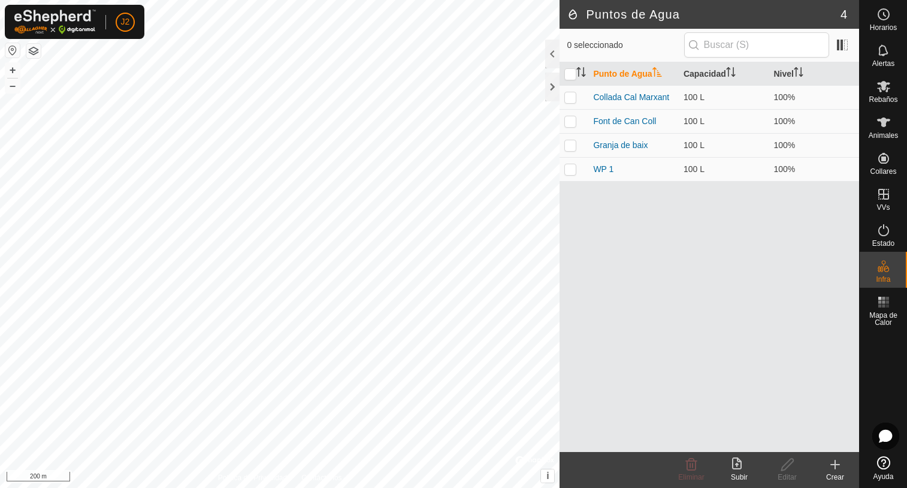
click at [837, 466] on icon at bounding box center [835, 464] width 14 height 14
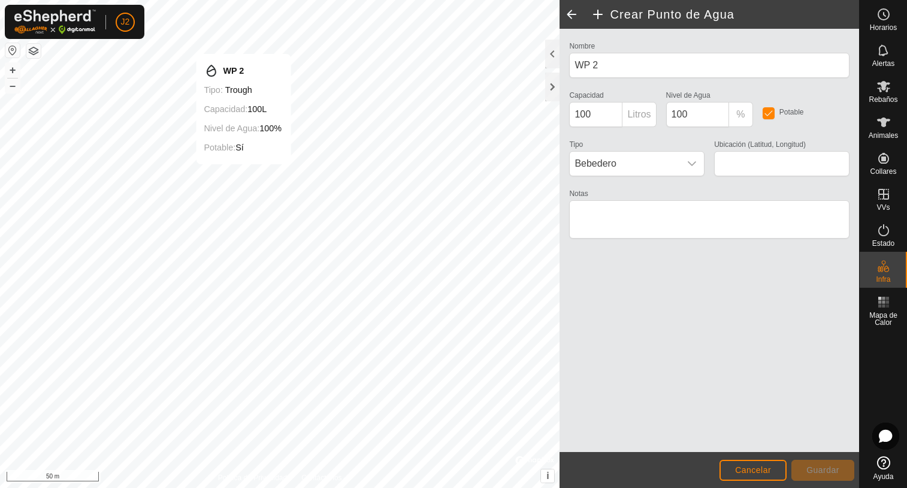
type input "42.282425, 2.310703"
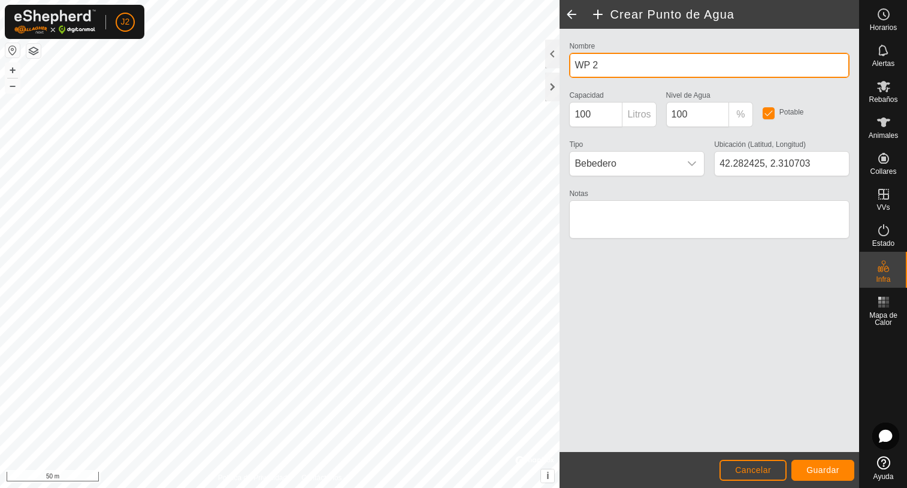
drag, startPoint x: 606, startPoint y: 62, endPoint x: 565, endPoint y: 67, distance: 41.1
click at [566, 67] on div "Nombre WP 2" at bounding box center [710, 58] width 290 height 40
type input "Clot de l'infern"
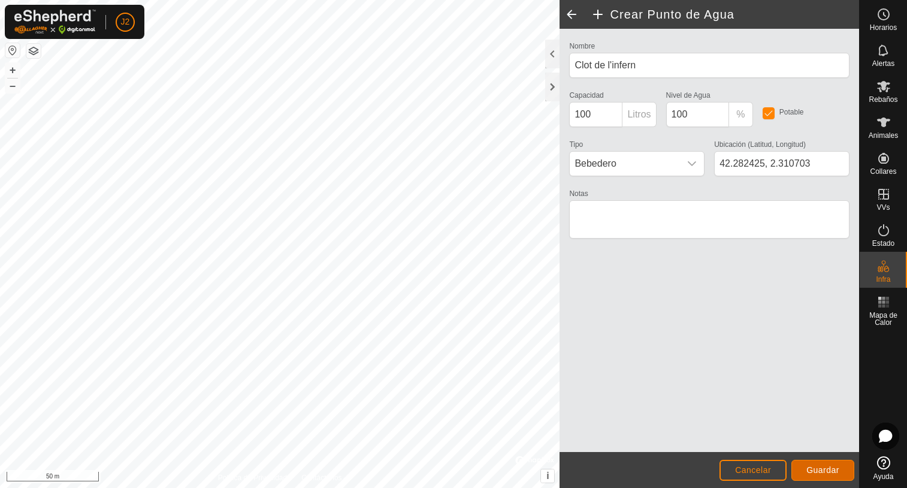
click at [829, 467] on span "Guardar" at bounding box center [823, 470] width 33 height 10
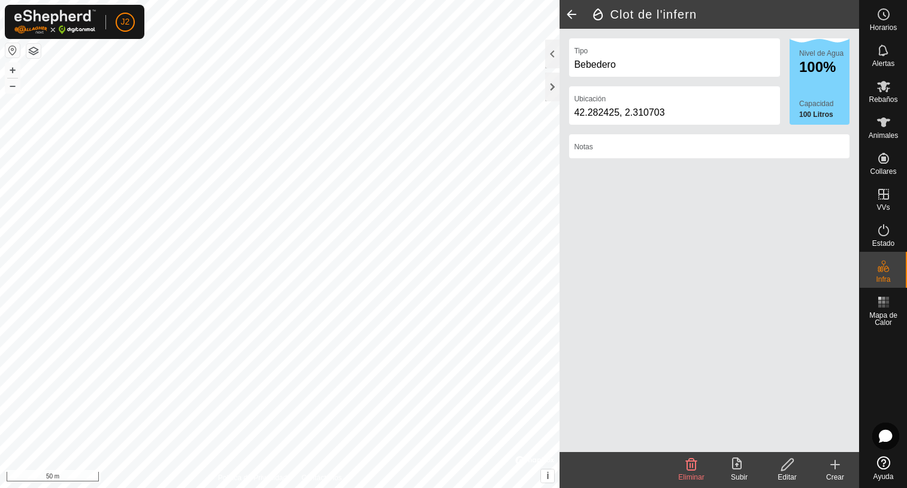
click at [788, 467] on icon at bounding box center [788, 465] width 12 height 12
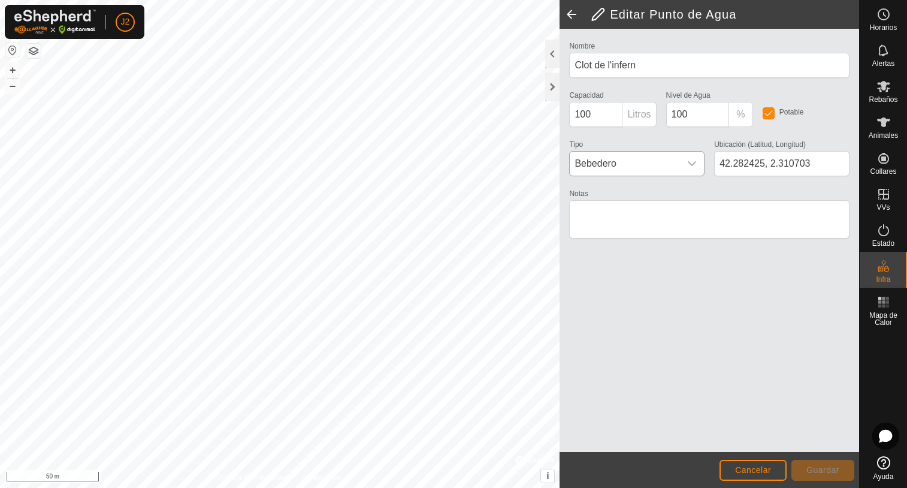
click at [694, 163] on icon "dropdown trigger" at bounding box center [692, 163] width 8 height 5
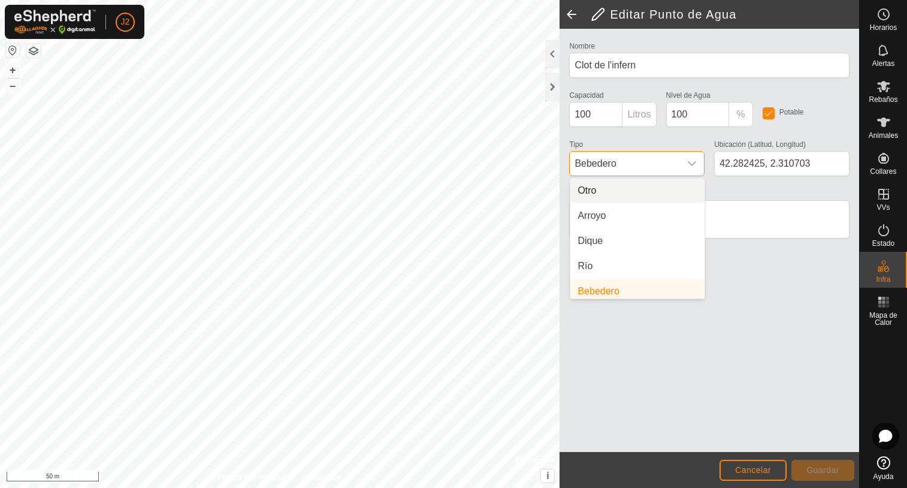
scroll to position [5, 0]
click at [590, 211] on li "Arroyo" at bounding box center [638, 211] width 134 height 24
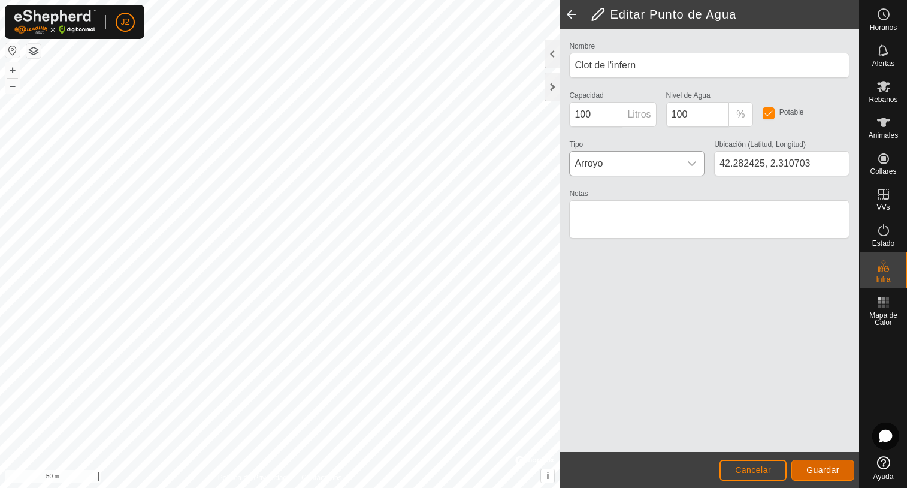
click at [815, 479] on button "Guardar" at bounding box center [823, 470] width 63 height 21
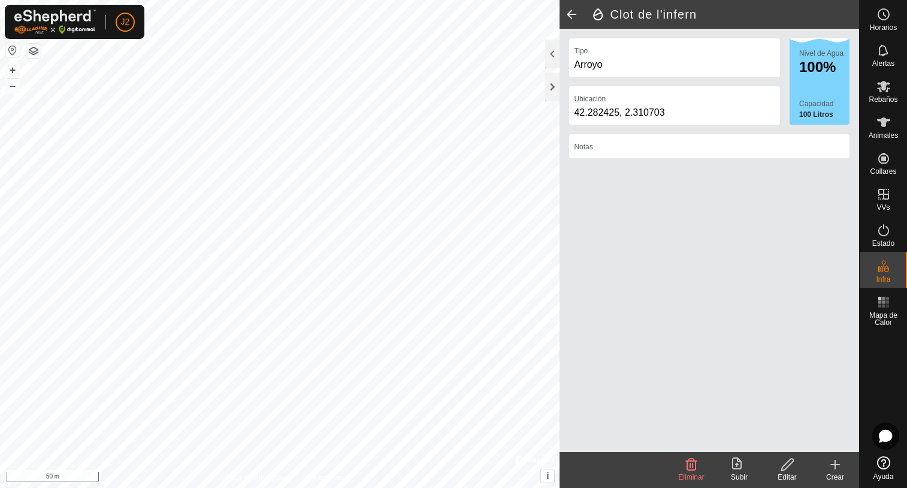
click at [568, 11] on span at bounding box center [572, 14] width 24 height 29
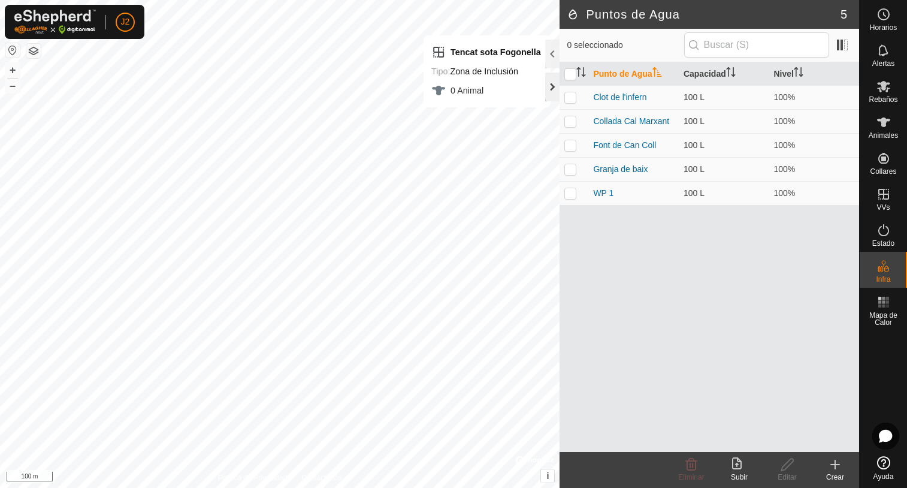
click at [553, 86] on div at bounding box center [552, 87] width 14 height 29
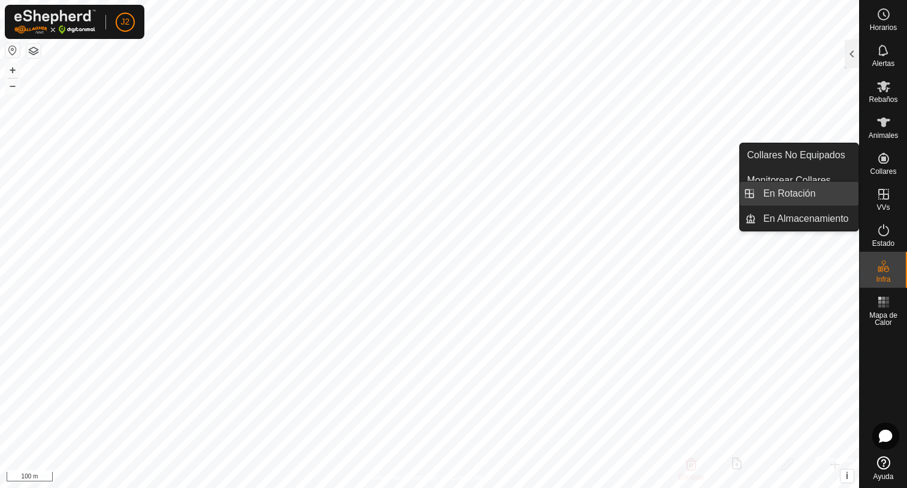
click at [822, 197] on link "En Rotación" at bounding box center [807, 194] width 102 height 24
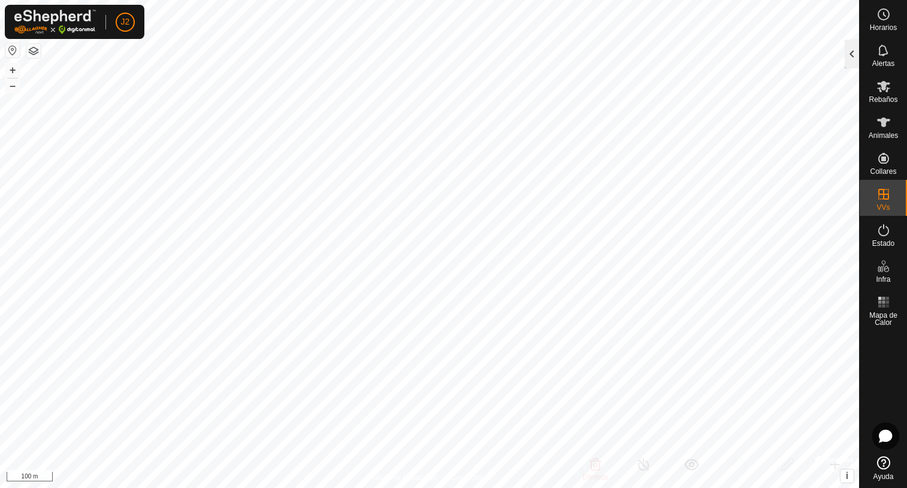
click at [851, 59] on div at bounding box center [852, 54] width 14 height 29
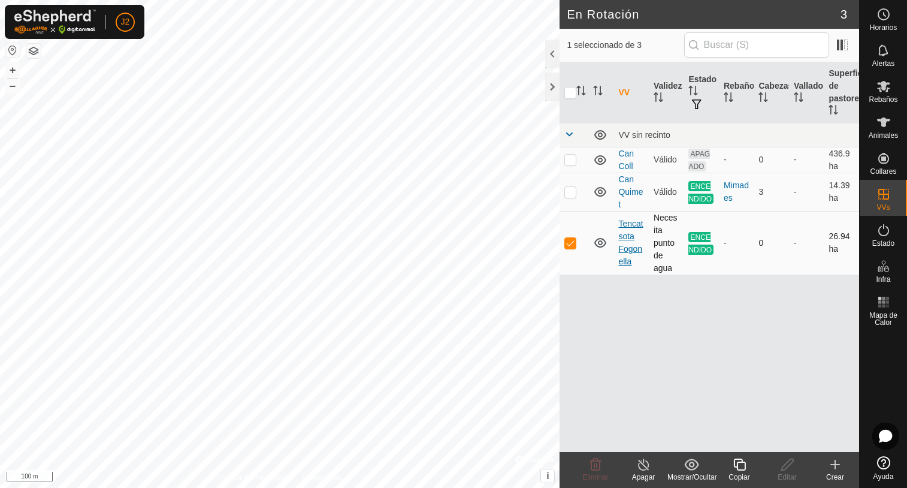
click at [628, 246] on link "Tencat sota Fogonella" at bounding box center [631, 242] width 25 height 47
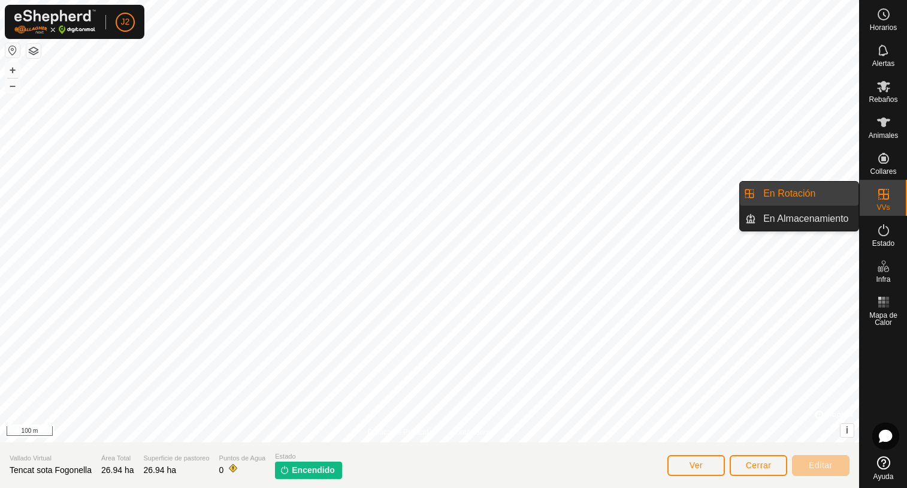
click at [784, 192] on link "En Rotación" at bounding box center [807, 194] width 102 height 24
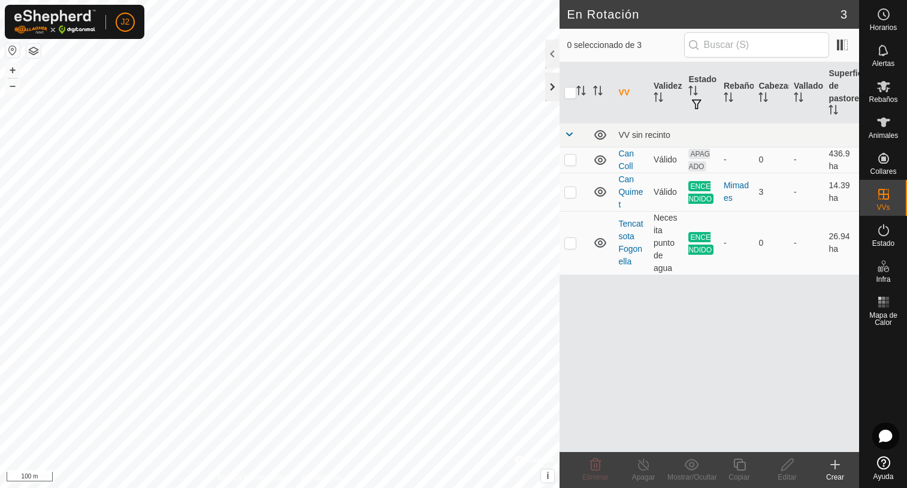
click at [551, 97] on div at bounding box center [552, 87] width 14 height 29
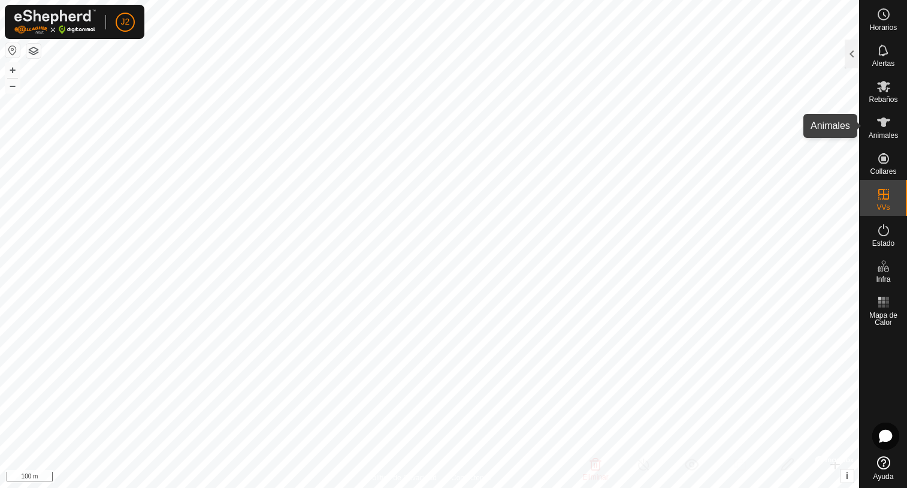
click at [887, 120] on icon at bounding box center [884, 122] width 13 height 10
click at [854, 60] on div at bounding box center [852, 54] width 14 height 29
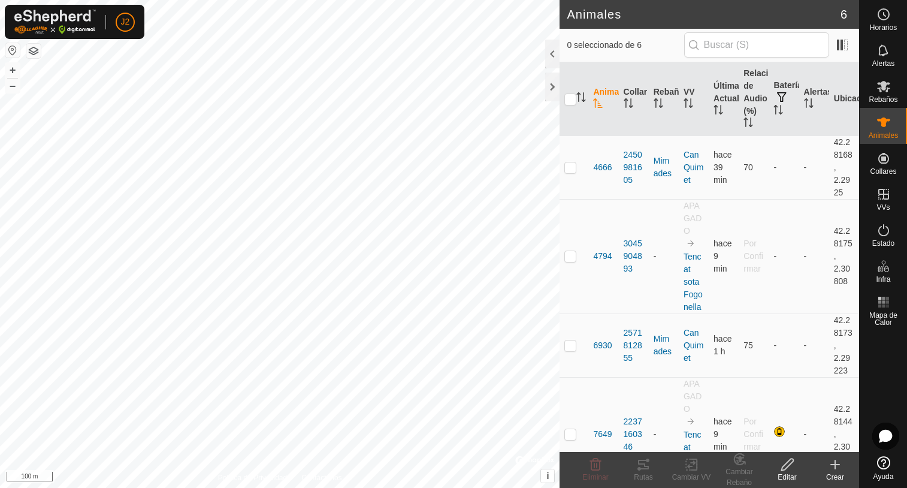
scroll to position [218, 0]
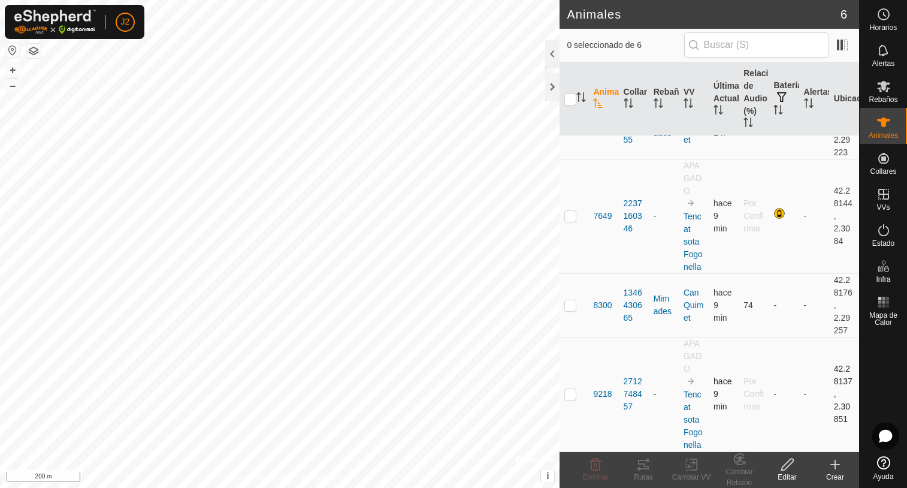
drag, startPoint x: 650, startPoint y: 342, endPoint x: 613, endPoint y: 362, distance: 42.9
click at [613, 362] on tr "9218 2712748457 - APAGADO Tencat sota Fogonella hace 9 min Por Confirmar - - 42…" at bounding box center [710, 394] width 300 height 114
click at [599, 357] on td "9218" at bounding box center [604, 394] width 30 height 114
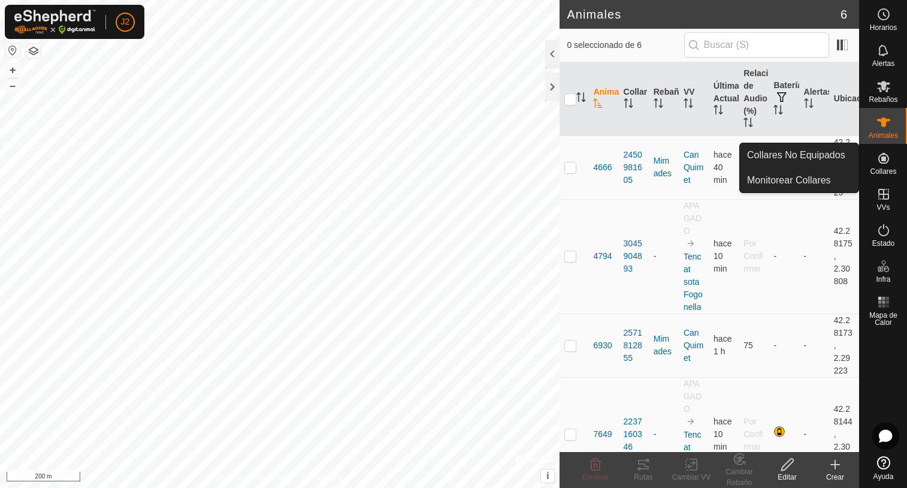
click at [887, 172] on span "Collares" at bounding box center [883, 171] width 26 height 7
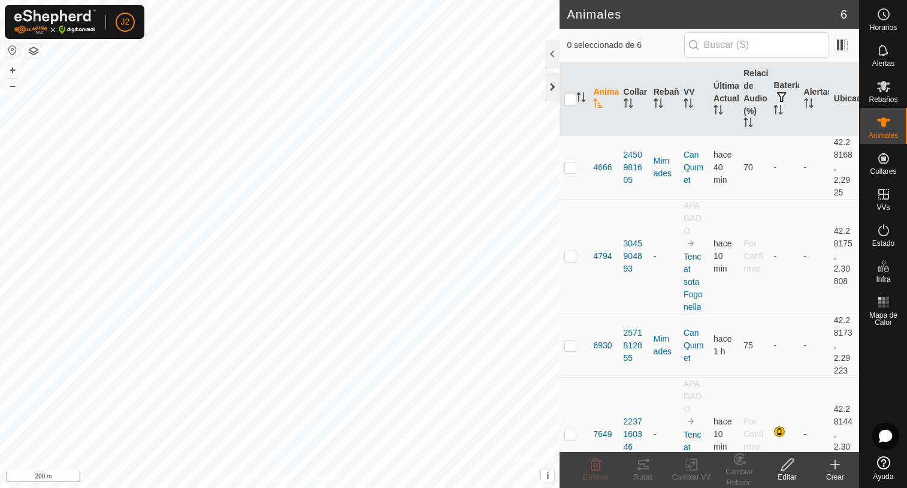
click at [546, 89] on div at bounding box center [552, 87] width 14 height 29
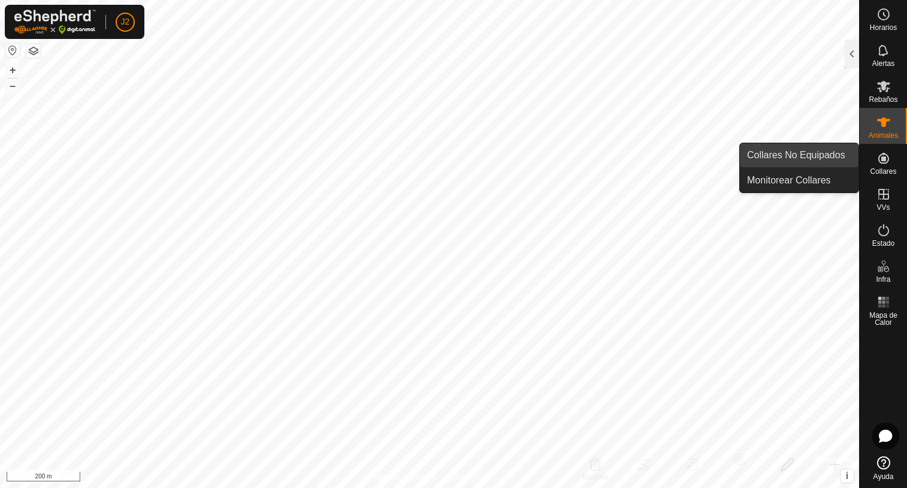
click at [796, 152] on link "Collares No Equipados" at bounding box center [799, 155] width 119 height 24
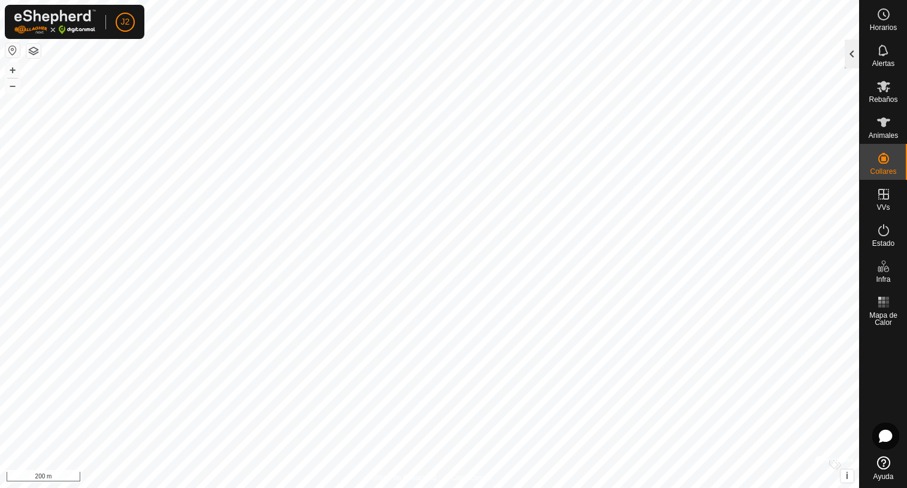
click at [855, 57] on div at bounding box center [852, 54] width 14 height 29
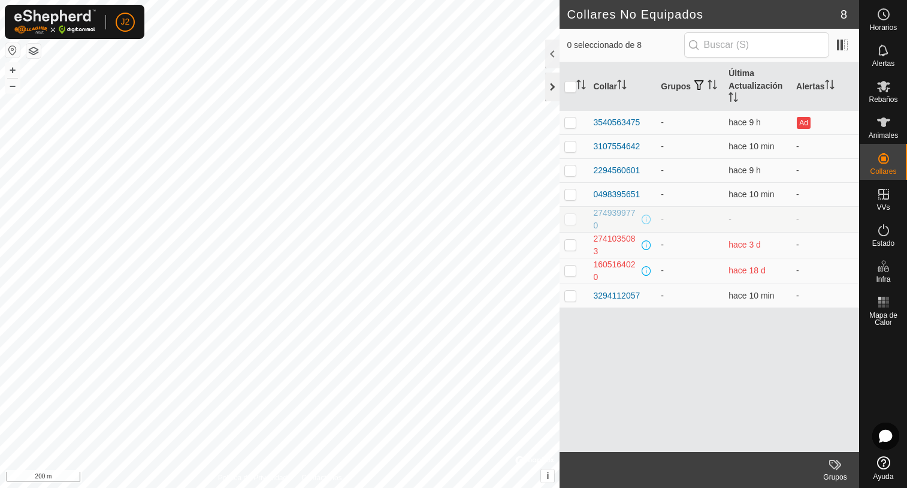
click at [554, 85] on div at bounding box center [552, 87] width 14 height 29
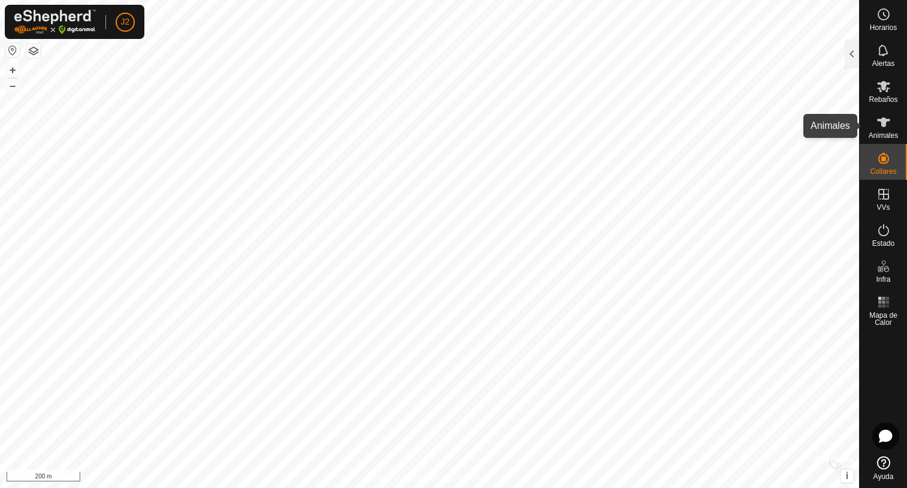
click at [882, 122] on icon at bounding box center [884, 122] width 13 height 10
click at [848, 57] on div at bounding box center [852, 54] width 14 height 29
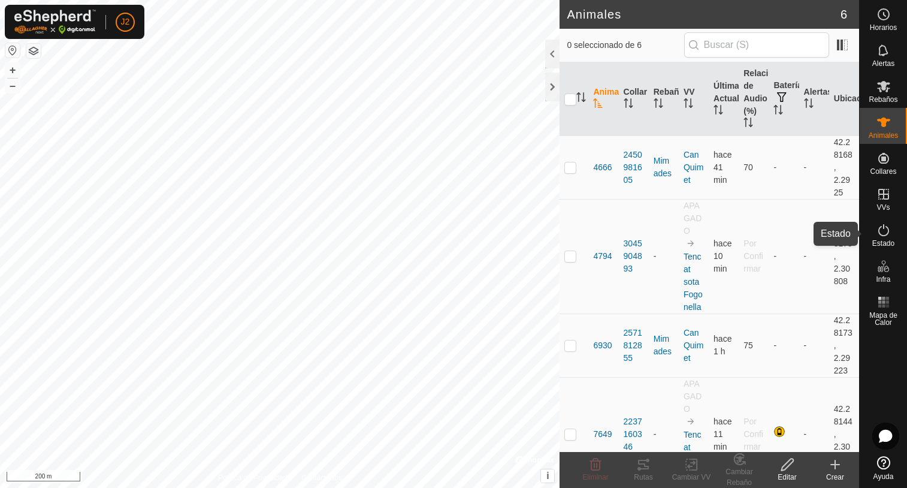
click at [888, 240] on span "Estado" at bounding box center [884, 243] width 22 height 7
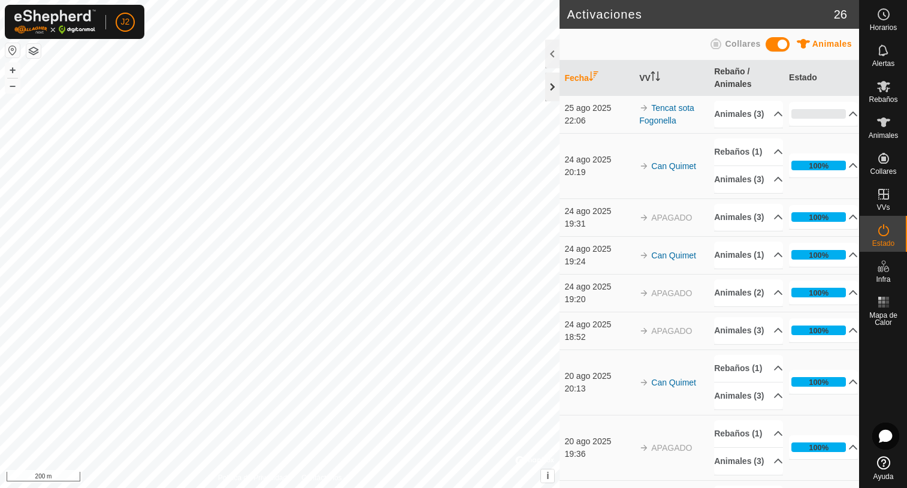
click at [554, 87] on div at bounding box center [552, 87] width 14 height 29
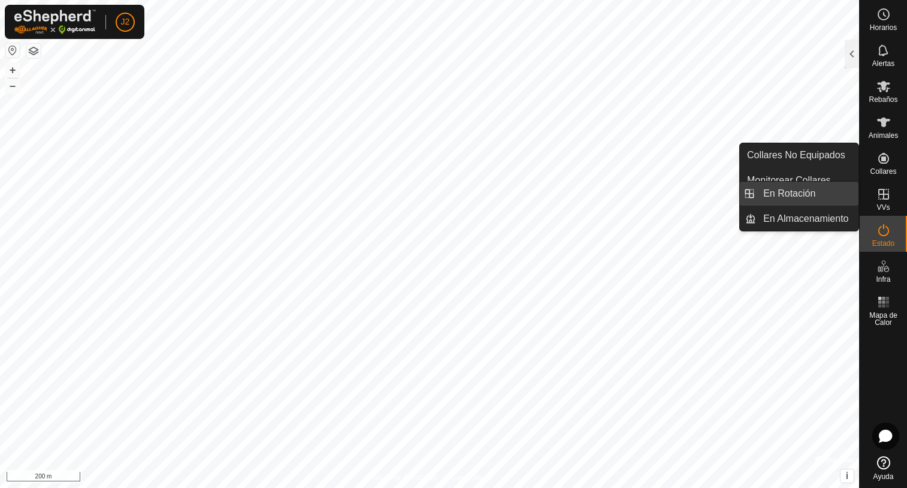
click at [764, 198] on link "En Rotación" at bounding box center [807, 194] width 102 height 24
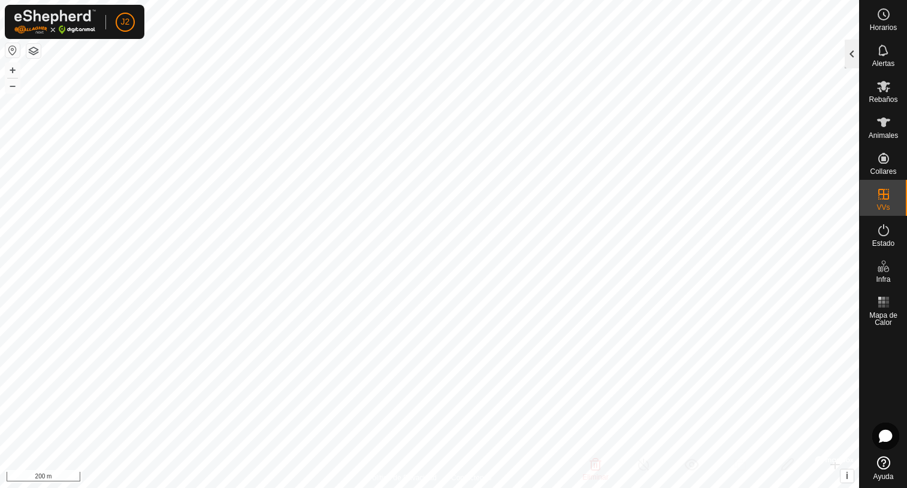
click at [851, 59] on div at bounding box center [852, 54] width 14 height 29
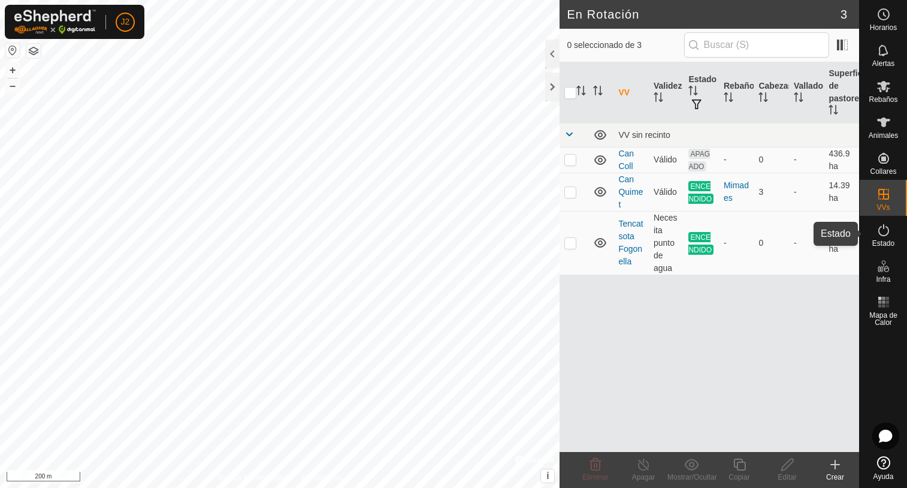
click at [886, 242] on span "Estado" at bounding box center [884, 243] width 22 height 7
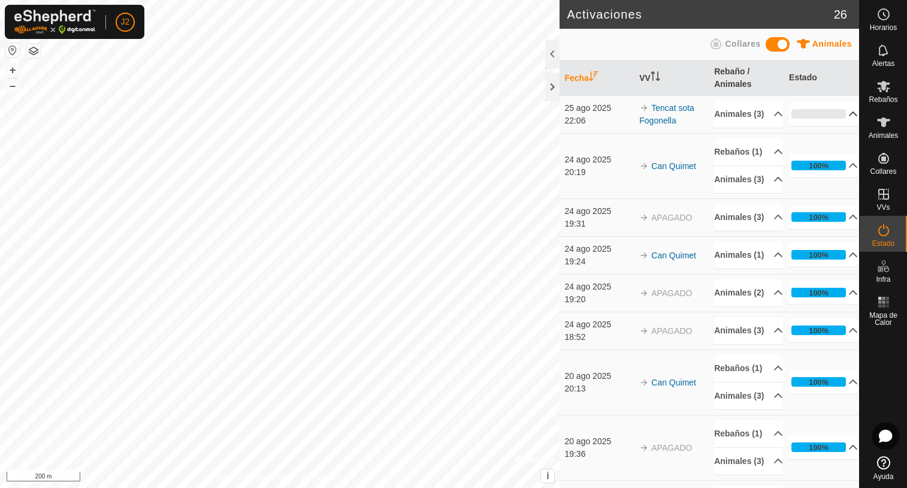
click at [839, 120] on p-accordion-header "0%" at bounding box center [823, 114] width 69 height 24
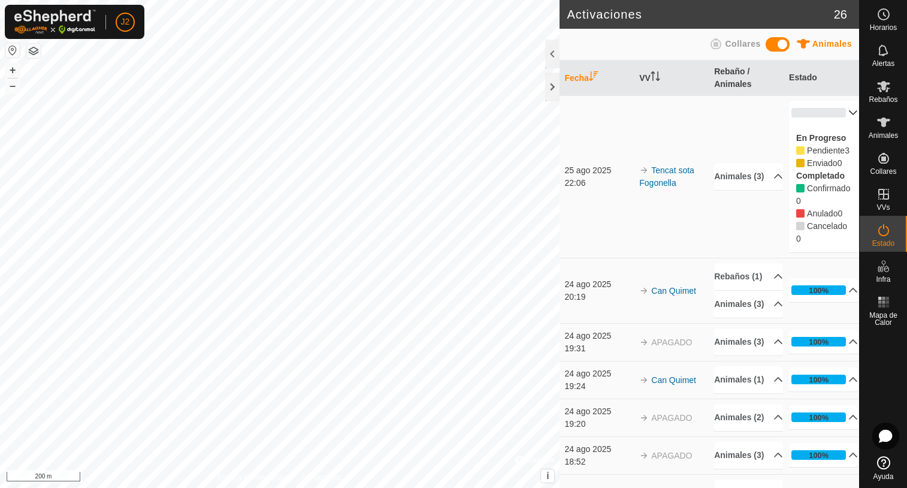
click at [840, 113] on p-accordion-header "0%" at bounding box center [823, 113] width 69 height 24
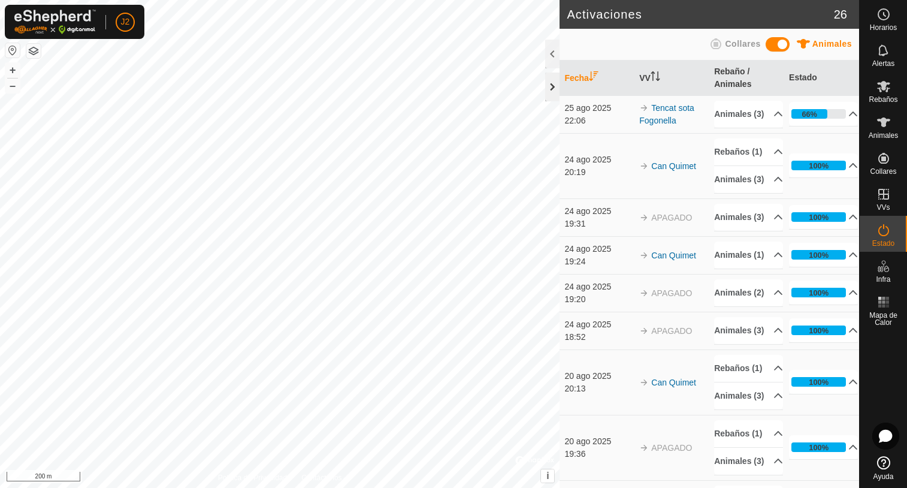
click at [551, 91] on div at bounding box center [552, 87] width 14 height 29
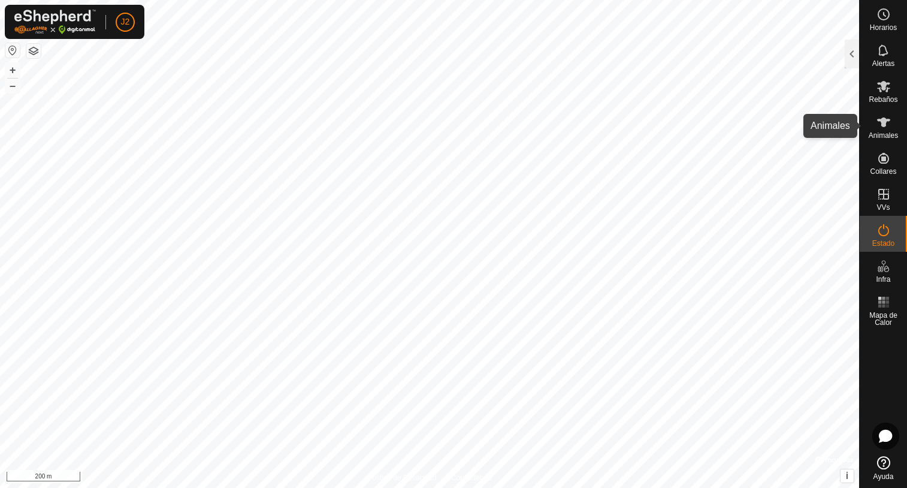
click at [884, 125] on icon at bounding box center [884, 122] width 13 height 10
click at [847, 51] on div at bounding box center [852, 54] width 14 height 29
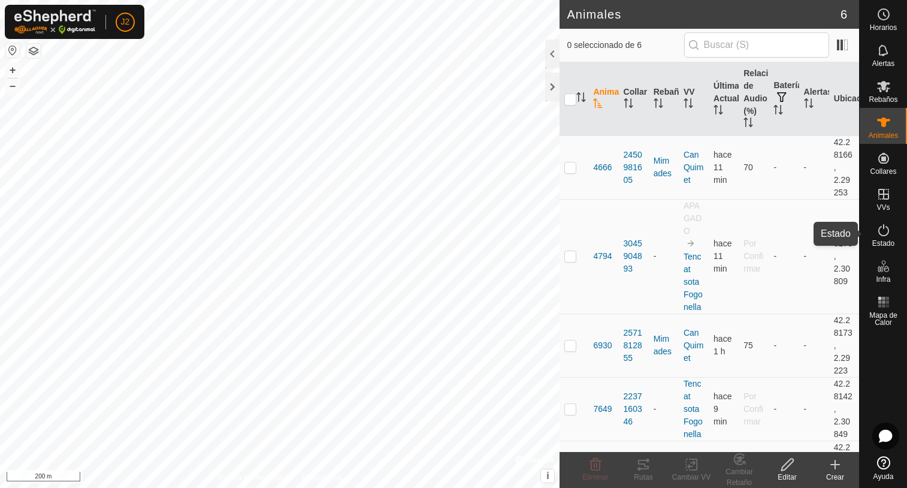
click at [885, 238] on es-activation-svg-icon at bounding box center [884, 230] width 22 height 19
